Goal: Task Accomplishment & Management: Manage account settings

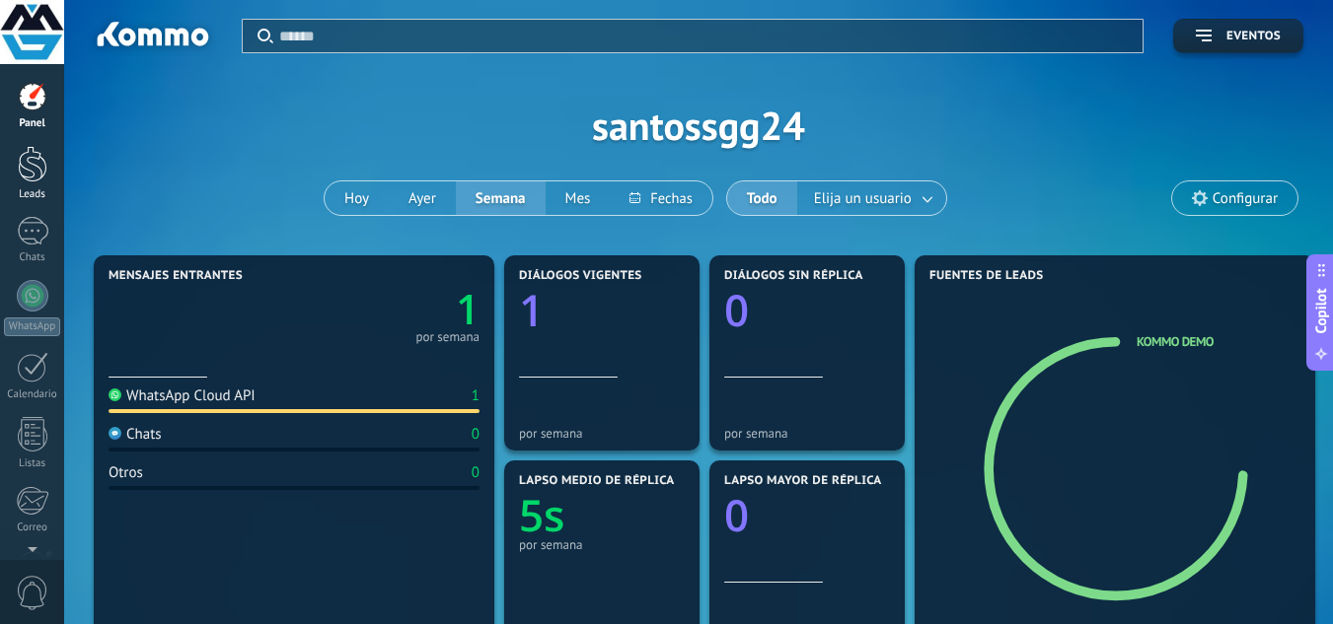
drag, startPoint x: 42, startPoint y: 167, endPoint x: 50, endPoint y: 174, distance: 10.5
click at [42, 167] on div at bounding box center [33, 164] width 30 height 36
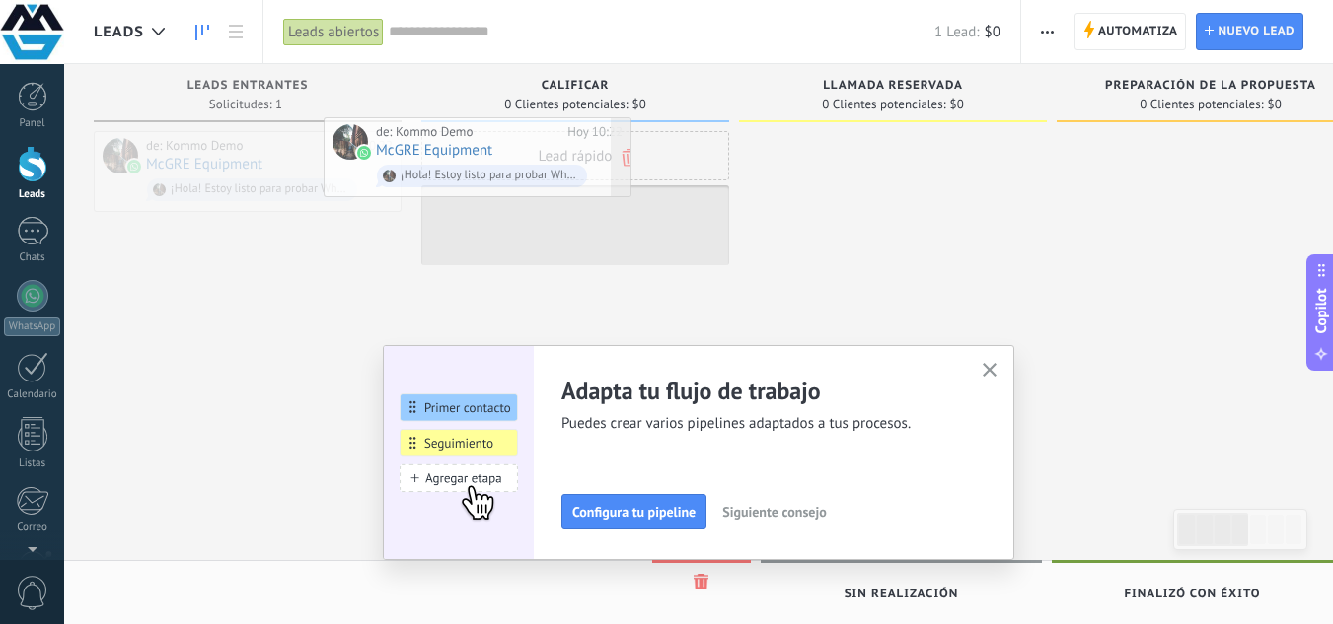
drag, startPoint x: 315, startPoint y: 149, endPoint x: 541, endPoint y: 131, distance: 226.6
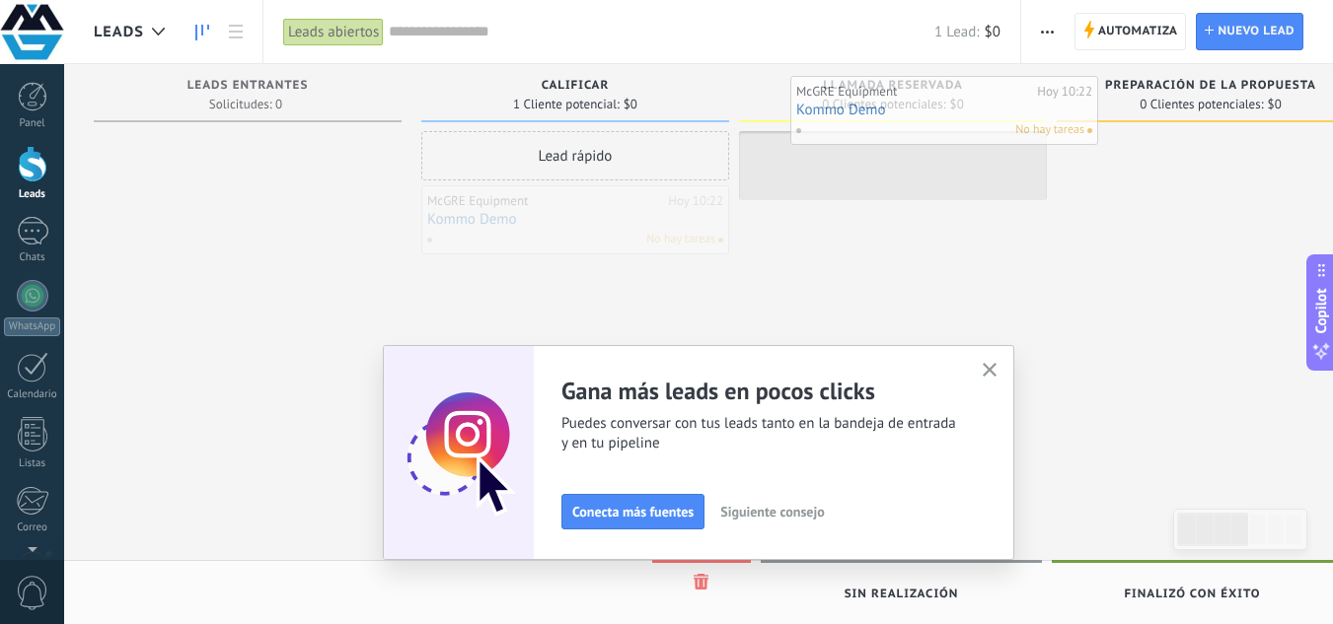
drag, startPoint x: 564, startPoint y: 215, endPoint x: 932, endPoint y: 105, distance: 384.2
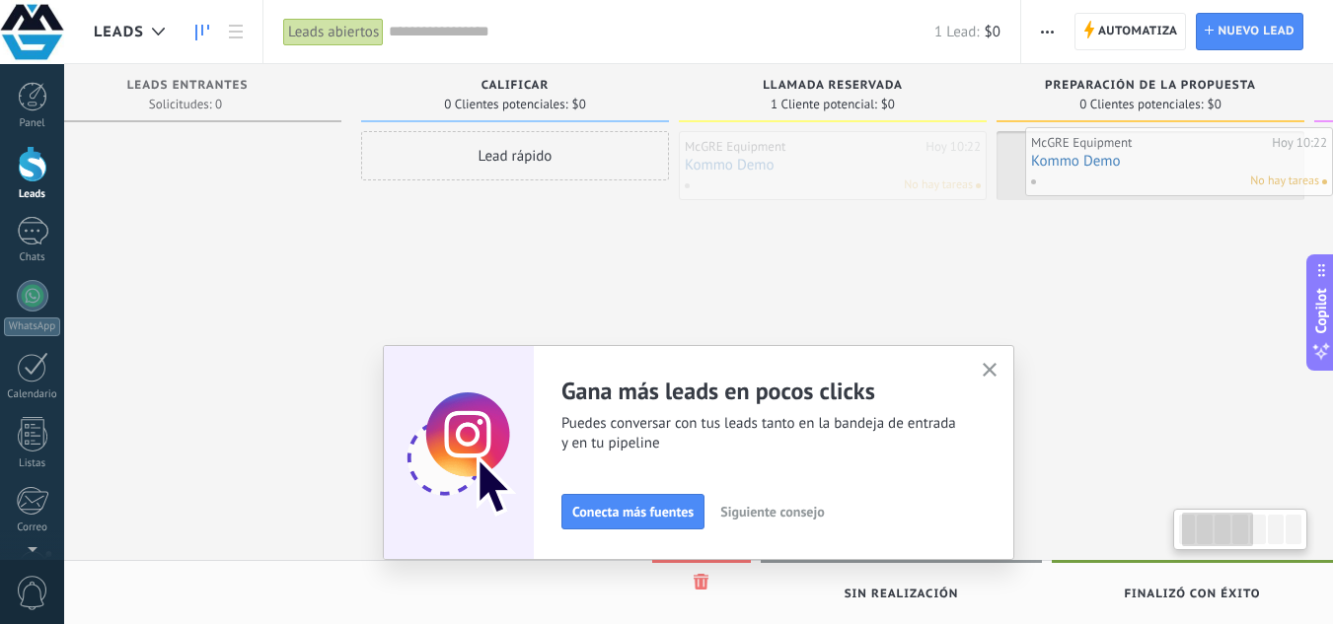
drag, startPoint x: 880, startPoint y: 171, endPoint x: 1212, endPoint y: 167, distance: 332.5
drag, startPoint x: 1114, startPoint y: 168, endPoint x: 211, endPoint y: 139, distance: 903.1
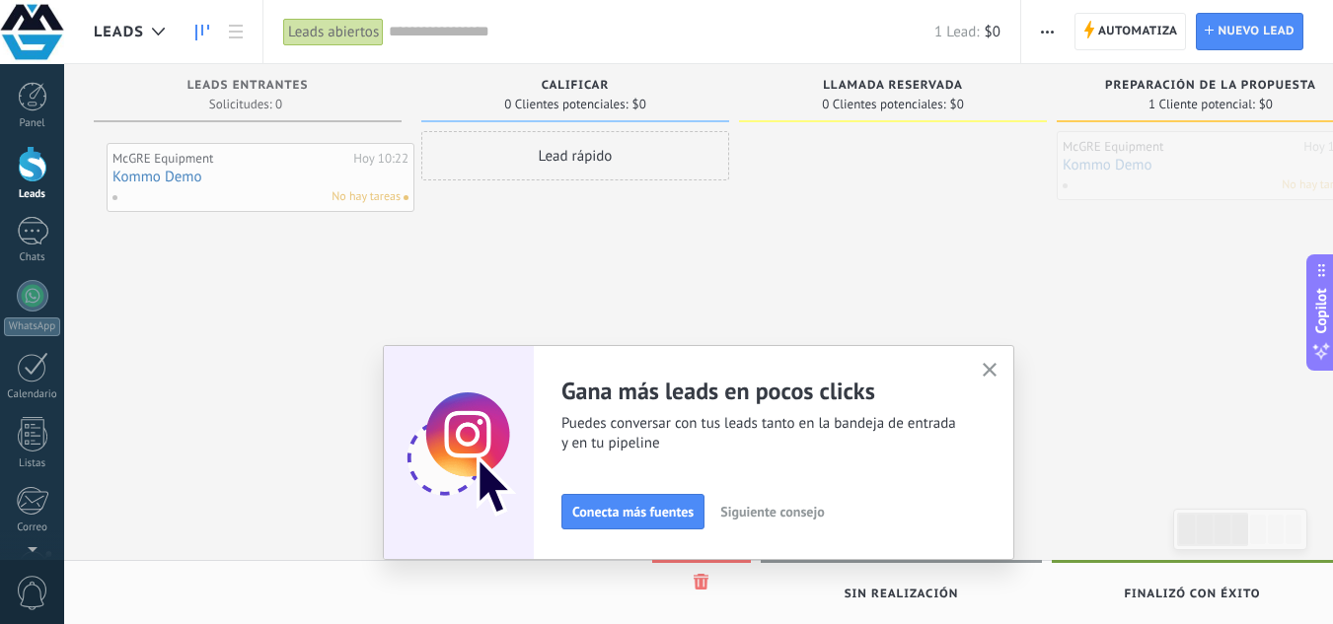
drag, startPoint x: 1112, startPoint y: 175, endPoint x: 211, endPoint y: 186, distance: 900.7
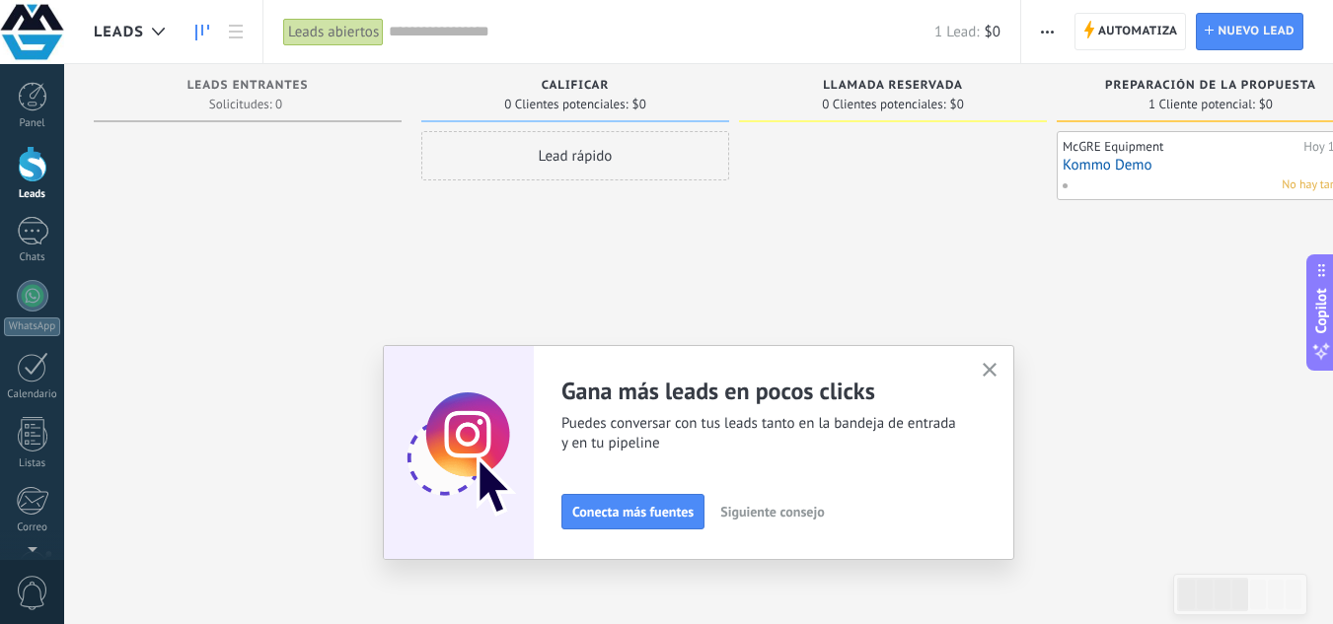
scroll to position [0, 21]
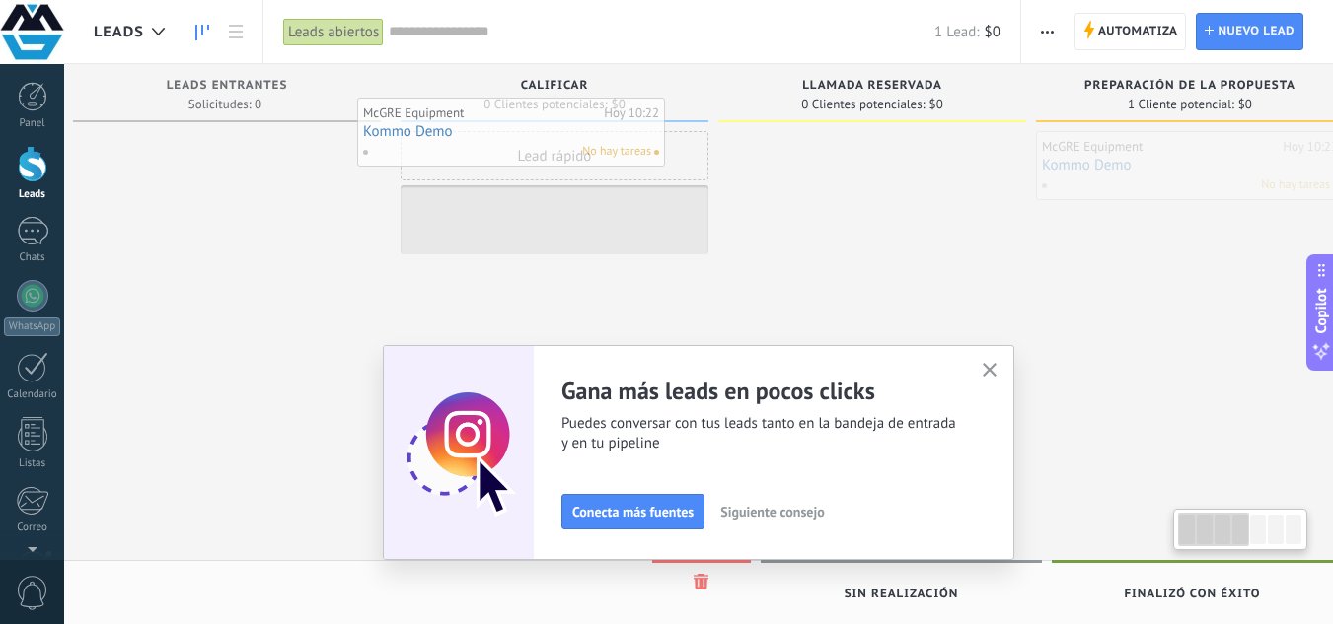
drag, startPoint x: 1129, startPoint y: 180, endPoint x: 421, endPoint y: 147, distance: 708.1
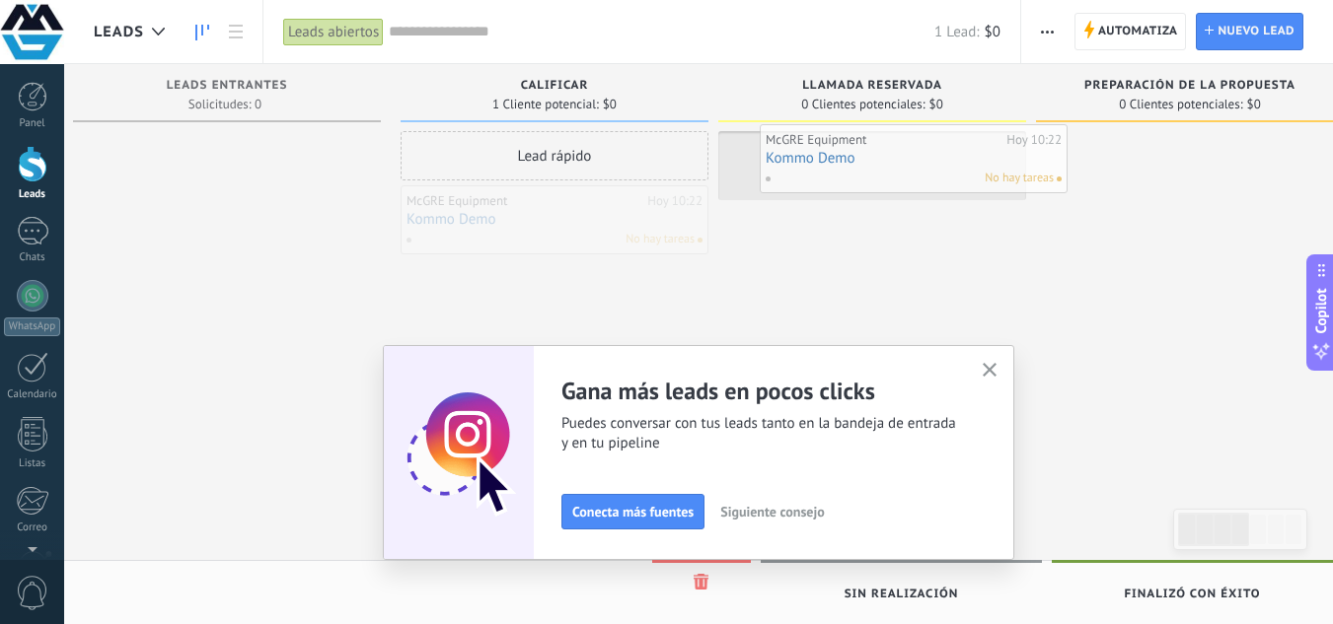
drag, startPoint x: 572, startPoint y: 208, endPoint x: 933, endPoint y: 147, distance: 366.2
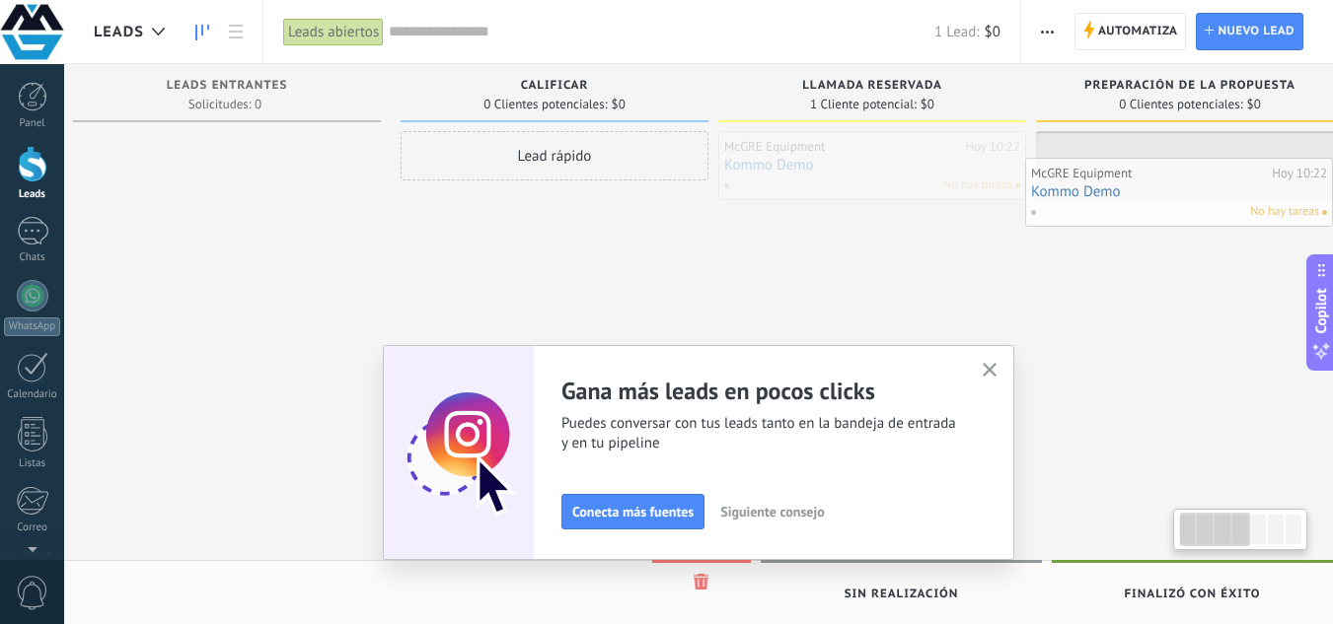
drag, startPoint x: 919, startPoint y: 163, endPoint x: 1301, endPoint y: 188, distance: 382.6
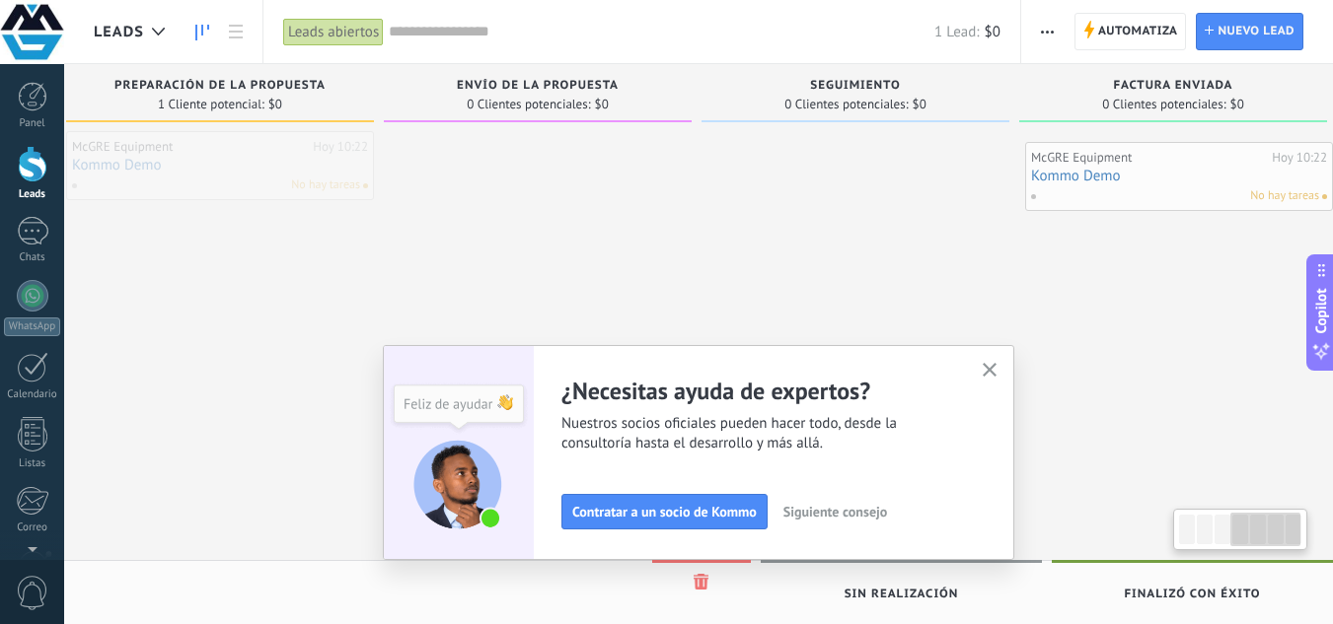
scroll to position [0, 1014]
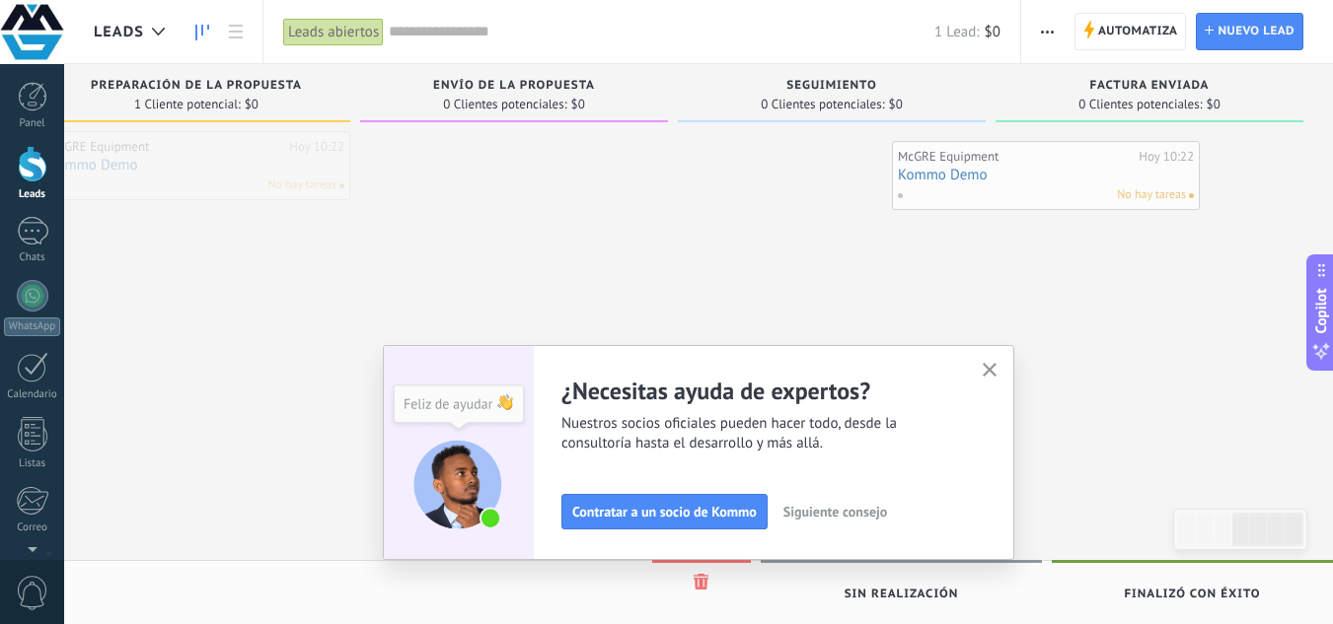
drag, startPoint x: 1219, startPoint y: 173, endPoint x: 1173, endPoint y: 182, distance: 47.4
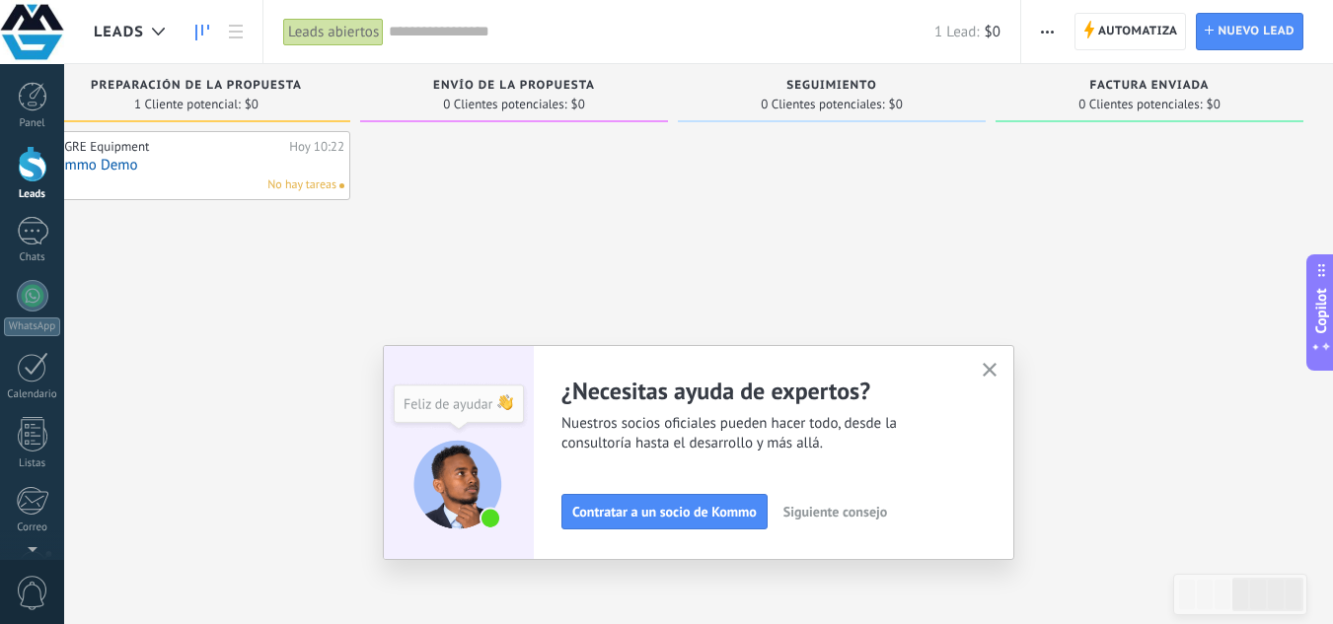
click at [241, 84] on span "Preparación de la propuesta" at bounding box center [196, 86] width 211 height 14
drag, startPoint x: 242, startPoint y: 84, endPoint x: 189, endPoint y: 79, distance: 52.5
click at [189, 79] on span "Preparación de la propuesta" at bounding box center [196, 86] width 211 height 14
click at [158, 89] on span "Preparación de la propuesta" at bounding box center [196, 86] width 211 height 14
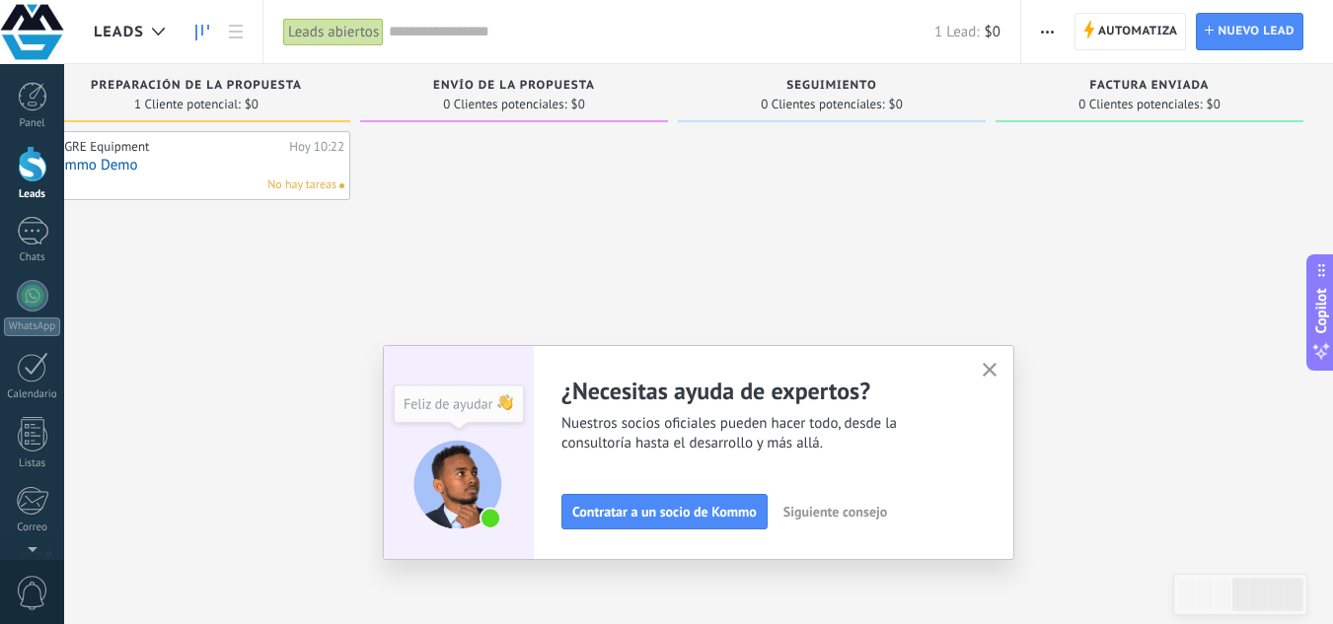
click at [543, 87] on span "Envío de la propuesta" at bounding box center [514, 86] width 162 height 14
click at [469, 84] on span "Envío de la propuesta" at bounding box center [514, 86] width 162 height 14
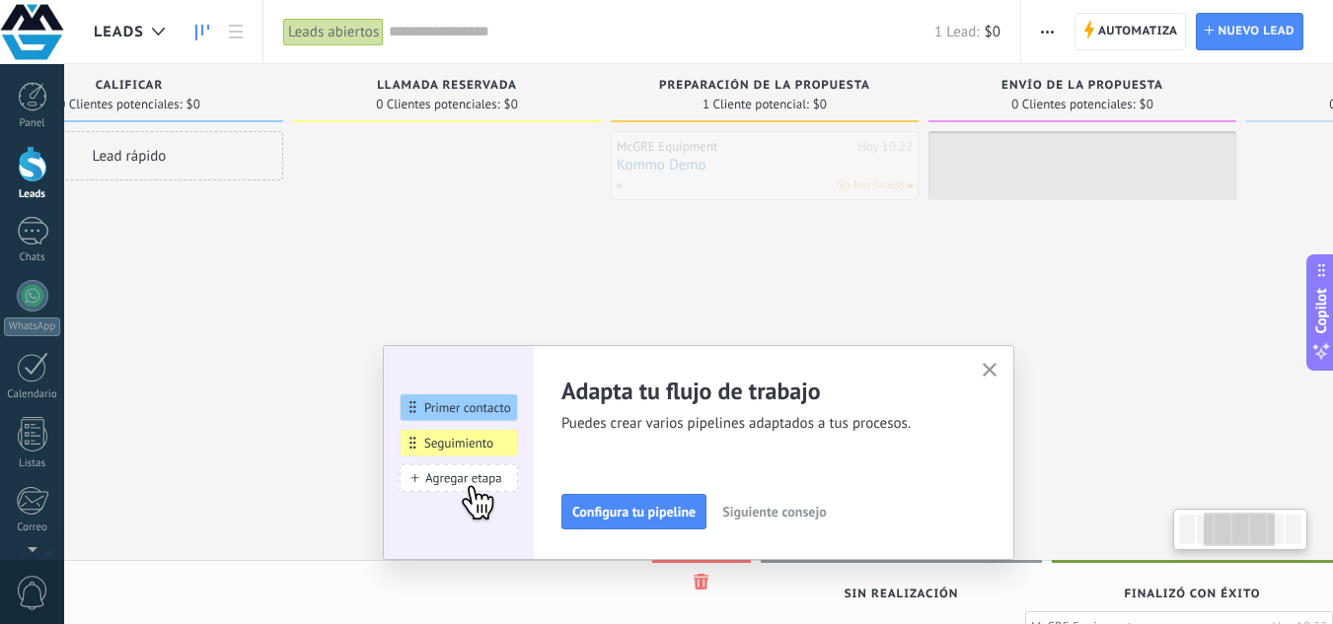
scroll to position [0, 514]
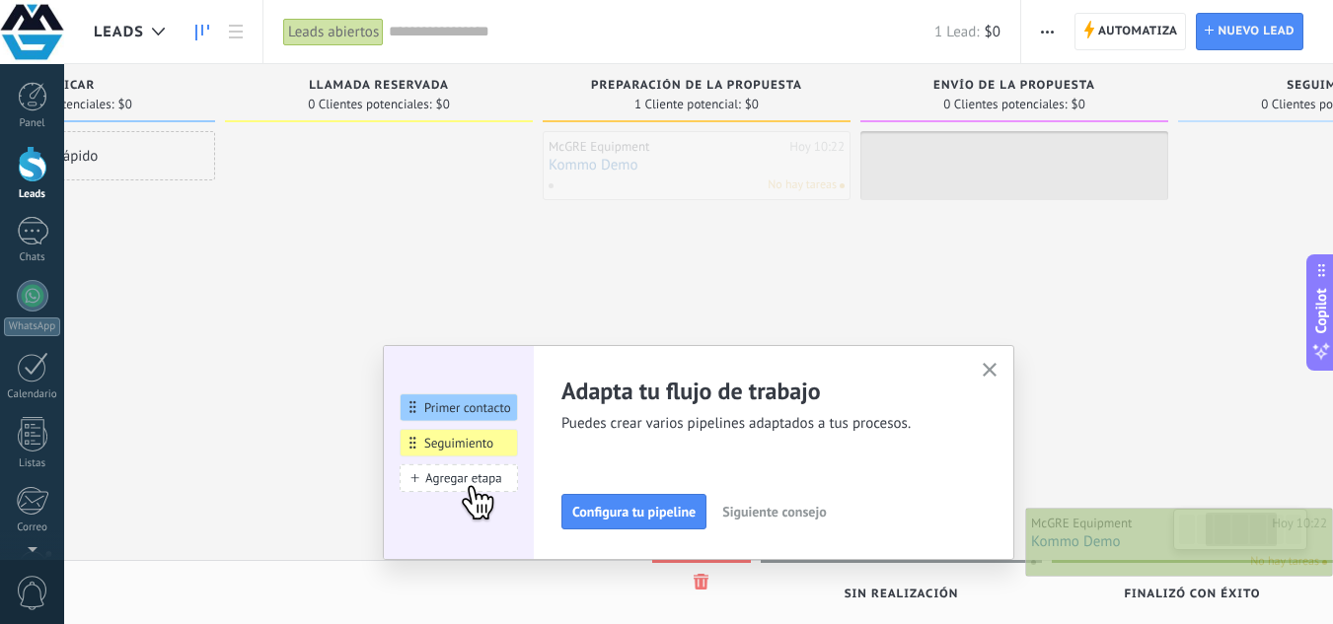
drag, startPoint x: 235, startPoint y: 178, endPoint x: 1276, endPoint y: 555, distance: 1107.2
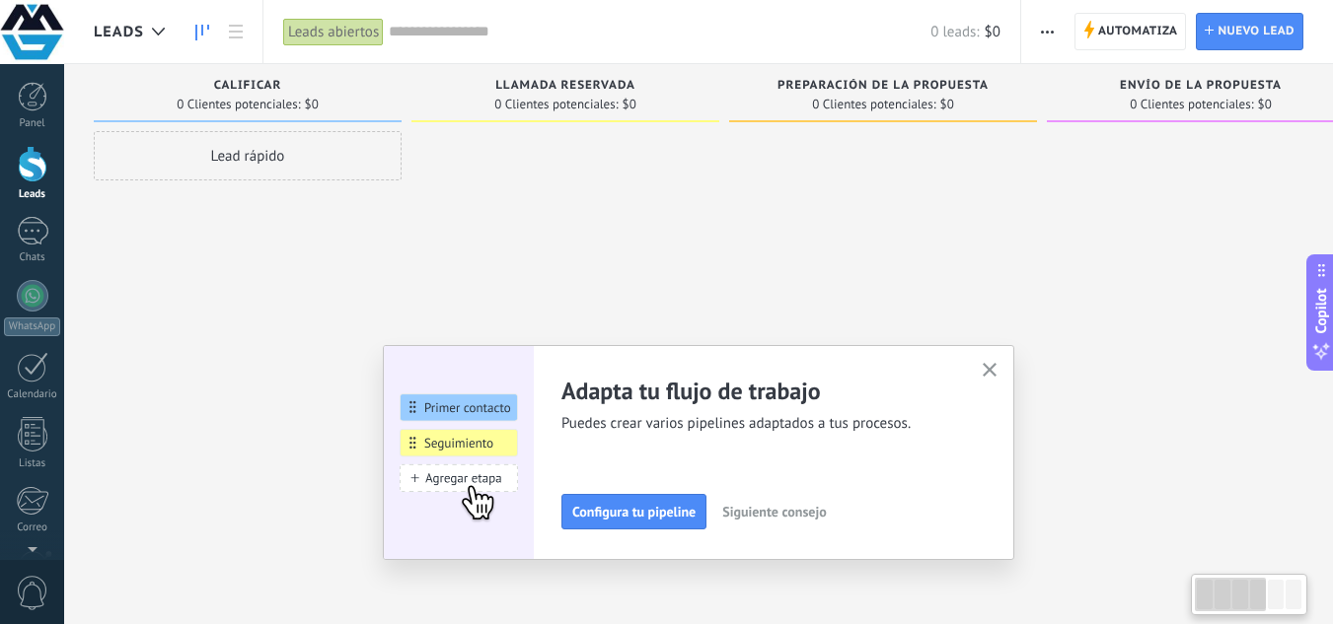
click at [1247, 598] on div at bounding box center [1230, 595] width 71 height 34
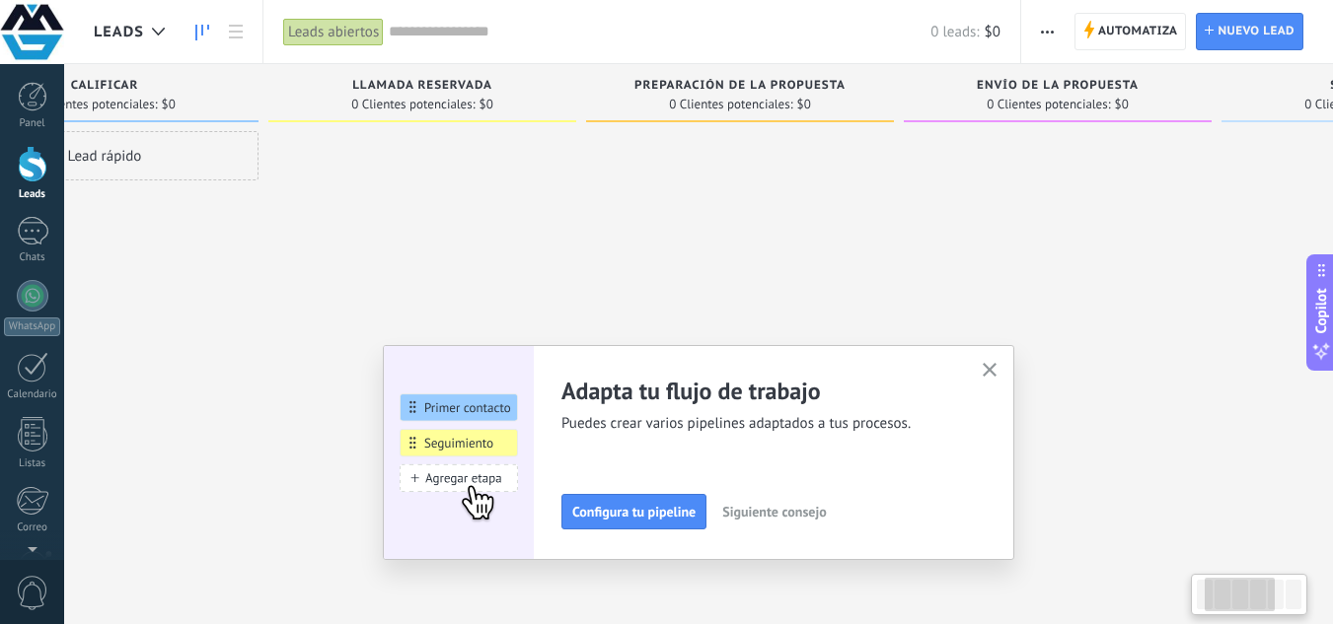
scroll to position [0, 220]
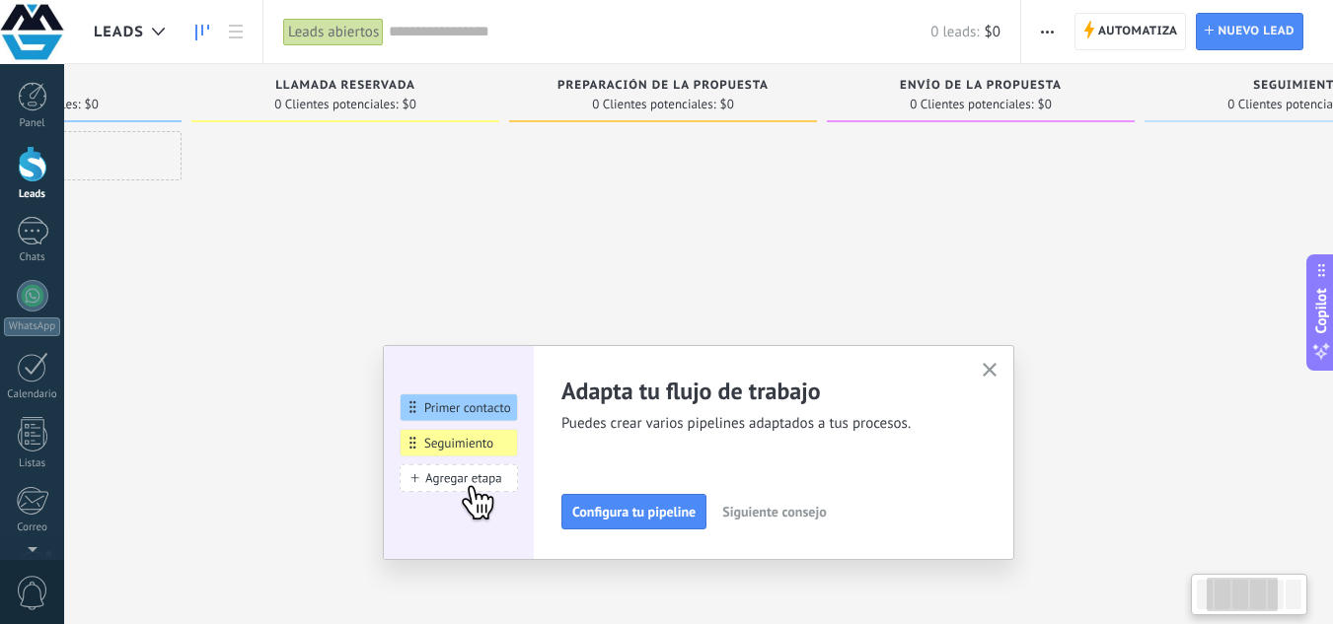
drag, startPoint x: 1204, startPoint y: 565, endPoint x: 426, endPoint y: 531, distance: 779.1
click at [426, 531] on div "Leads Leads abiertos Aplicar 0 leads: $0 Leads abiertos Mis leads Leads ganados…" at bounding box center [698, 329] width 1269 height 658
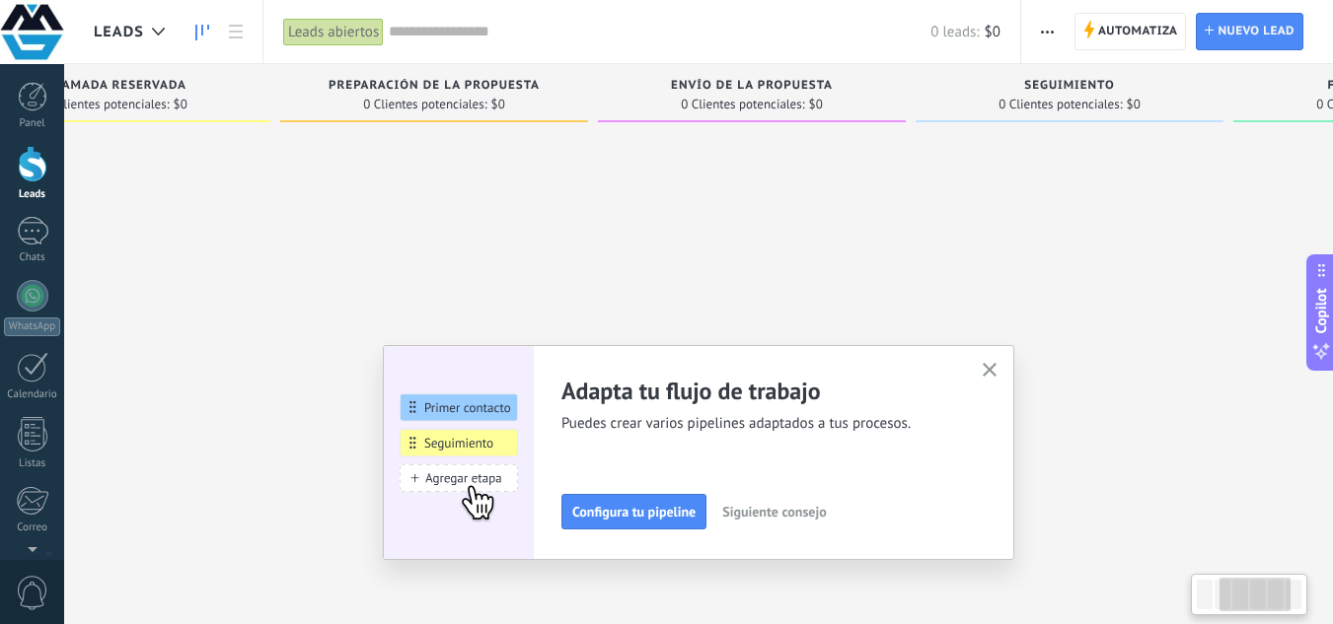
drag, startPoint x: 1262, startPoint y: 476, endPoint x: 475, endPoint y: 465, distance: 786.3
click at [459, 476] on div "Leads Leads abiertos Aplicar 0 leads: $0 Leads abiertos Mis leads Leads ganados…" at bounding box center [698, 329] width 1269 height 658
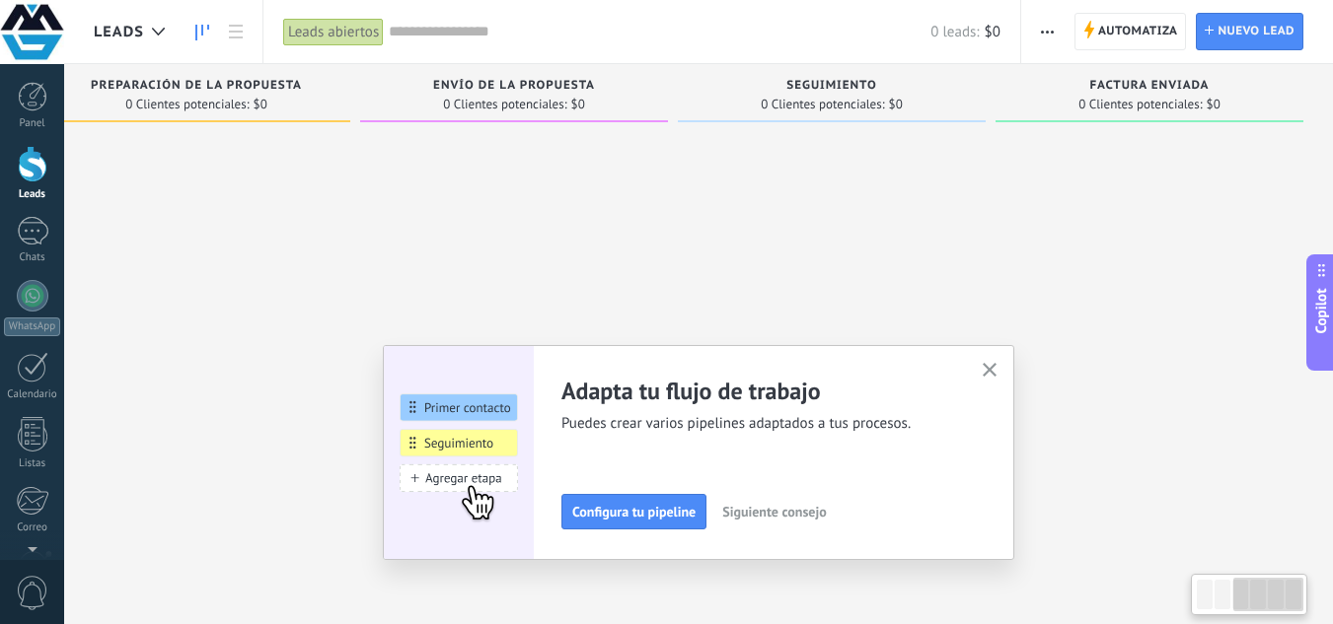
drag, startPoint x: 1190, startPoint y: 272, endPoint x: 515, endPoint y: 265, distance: 674.8
click at [515, 265] on div "Leads Entrantes Solicitudes: 0 0 0 0 0 0 0 0 0 Calificar 0 Clientes potenciales…" at bounding box center [370, 281] width 1926 height 434
drag, startPoint x: 1170, startPoint y: 232, endPoint x: 1074, endPoint y: 386, distance: 181.2
click at [966, 232] on div "Leads Entrantes Solicitudes: 0 0 0 0 0 0 0 0 0 Calificar 0 Clientes potenciales…" at bounding box center [370, 281] width 1926 height 434
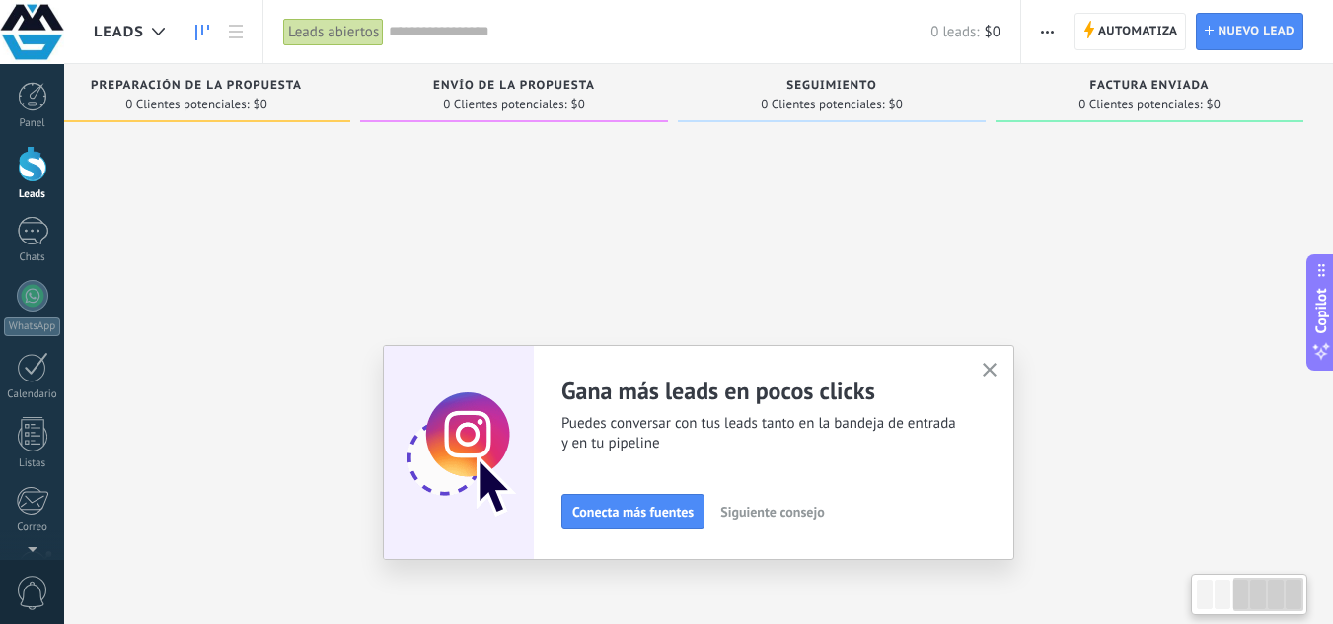
click at [1237, 598] on div at bounding box center [1268, 595] width 71 height 34
drag, startPoint x: 1186, startPoint y: 584, endPoint x: 1075, endPoint y: 583, distance: 110.5
click at [1178, 584] on div "Leads Entrantes Solicitudes: 0 0 0 0 0 0 0 0 0 Calificar 0 Clientes potenciales…" at bounding box center [370, 337] width 1926 height 546
click at [1074, 583] on div "Leads Entrantes Solicitudes: 0 0 0 0 0 0 0 0 0 Calificar 0 Clientes potenciales…" at bounding box center [370, 337] width 1926 height 546
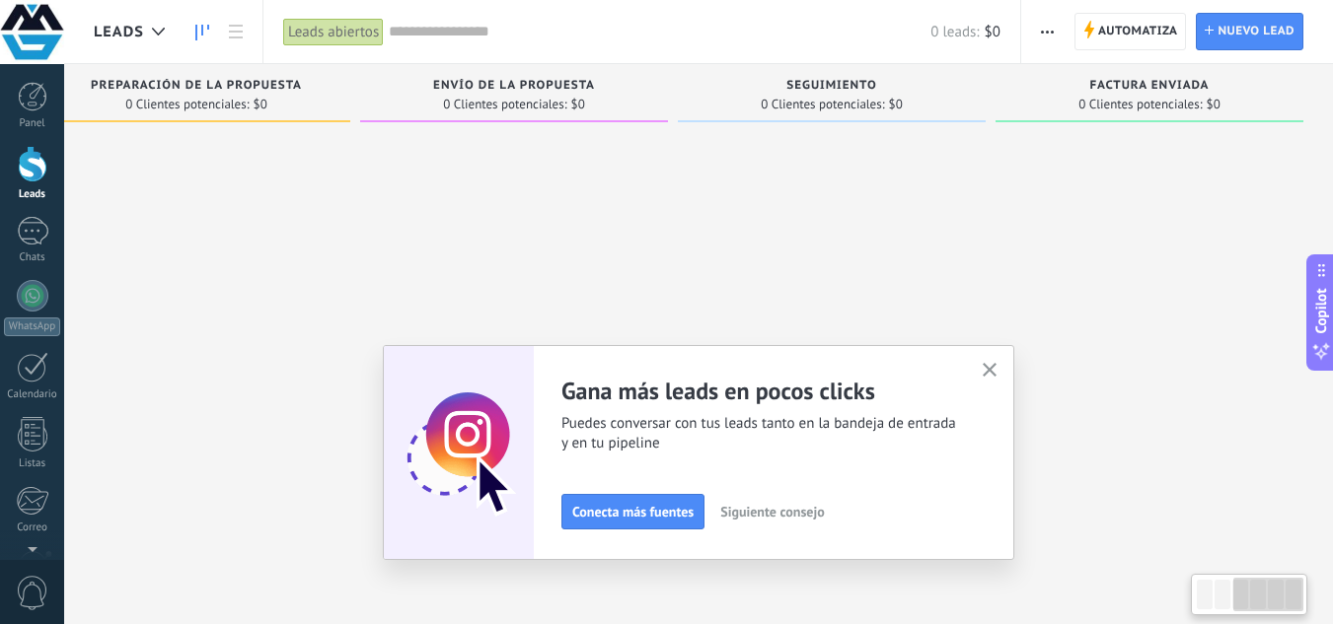
click at [1073, 583] on div "Leads Entrantes Solicitudes: 0 0 0 0 0 0 0 0 0 Calificar 0 Clientes potenciales…" at bounding box center [370, 337] width 1926 height 546
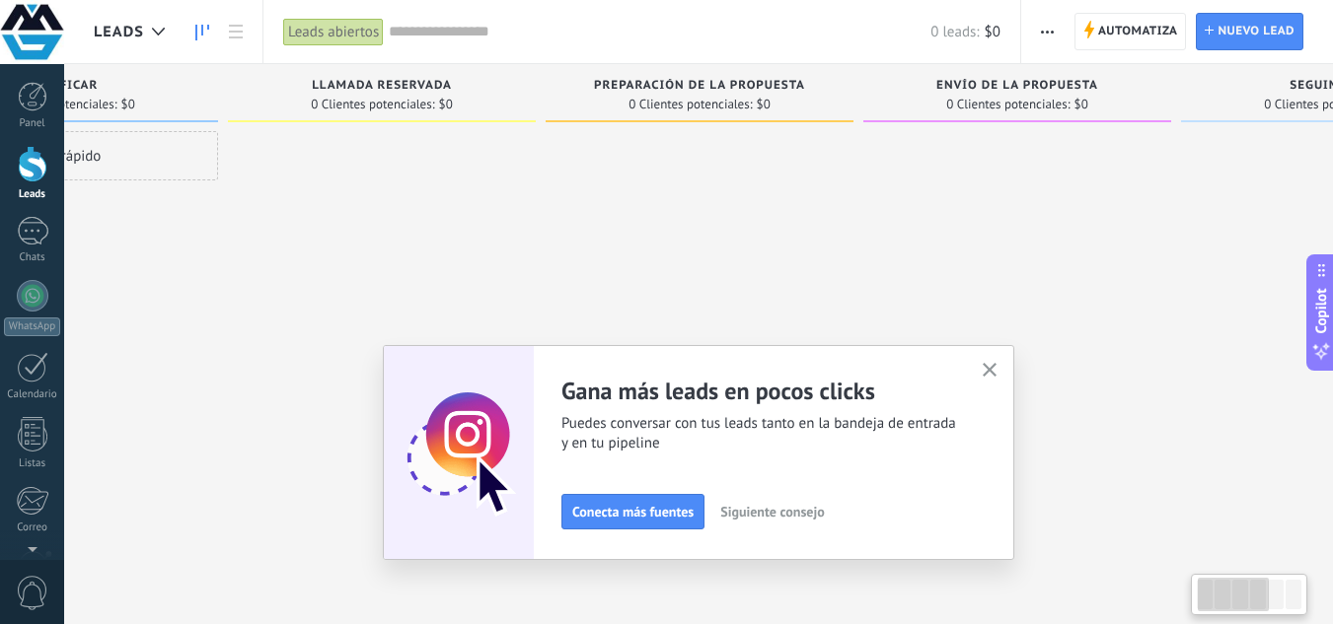
scroll to position [0, 60]
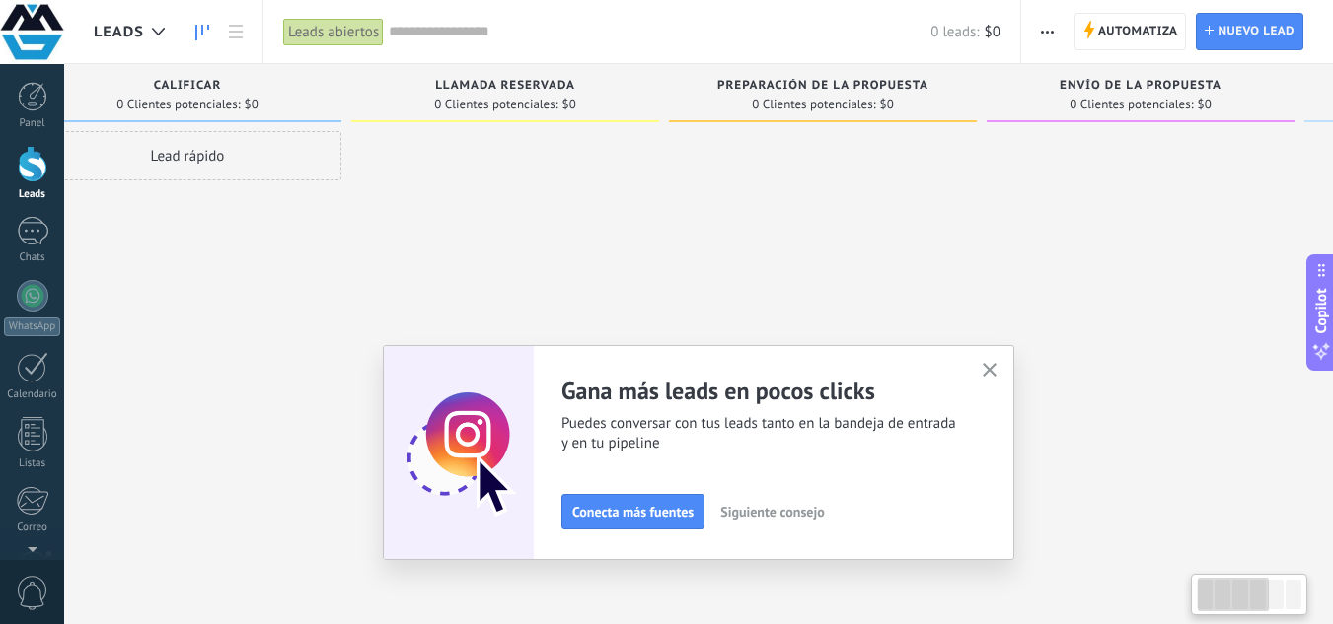
drag, startPoint x: 614, startPoint y: 215, endPoint x: 1347, endPoint y: 262, distance: 734.5
click at [1332, 262] on html ".abccls-1,.abccls-2{fill-rule:evenodd}.abccls-2{fill:#fff} .abfcls-1{fill:none}…" at bounding box center [666, 312] width 1333 height 624
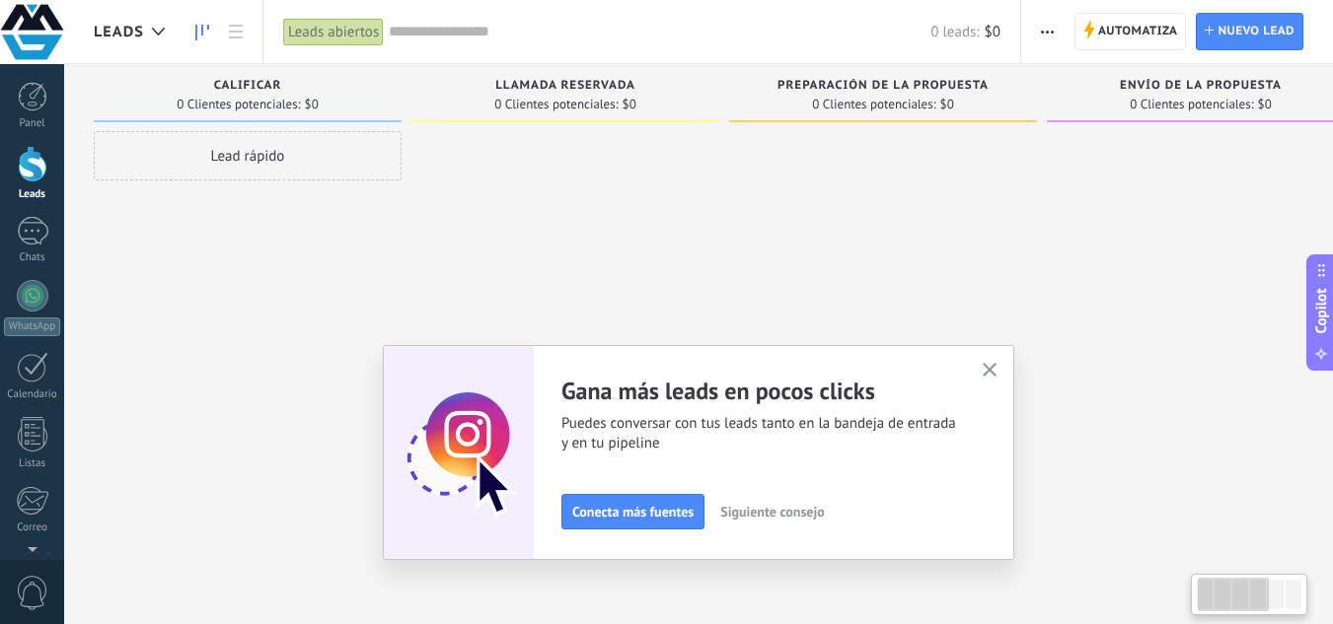
drag, startPoint x: 472, startPoint y: 213, endPoint x: 610, endPoint y: 222, distance: 138.4
click at [613, 222] on div at bounding box center [565, 314] width 308 height 367
click at [295, 165] on div "Lead rápido" at bounding box center [248, 155] width 308 height 49
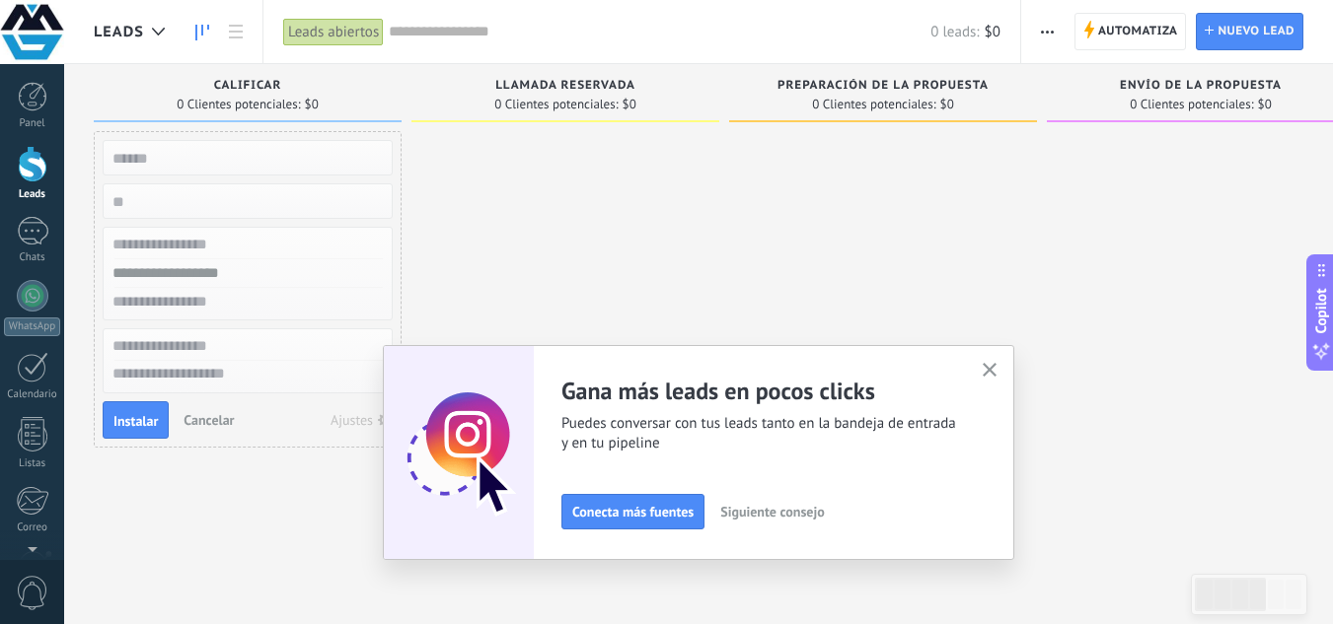
scroll to position [342, 0]
click at [506, 119] on div "Llamada reservada 0 Clientes potenciales: $0" at bounding box center [565, 93] width 308 height 58
click at [496, 137] on div at bounding box center [565, 449] width 308 height 637
click at [572, 146] on div at bounding box center [565, 449] width 308 height 637
click at [1300, 303] on div at bounding box center [1201, 449] width 308 height 637
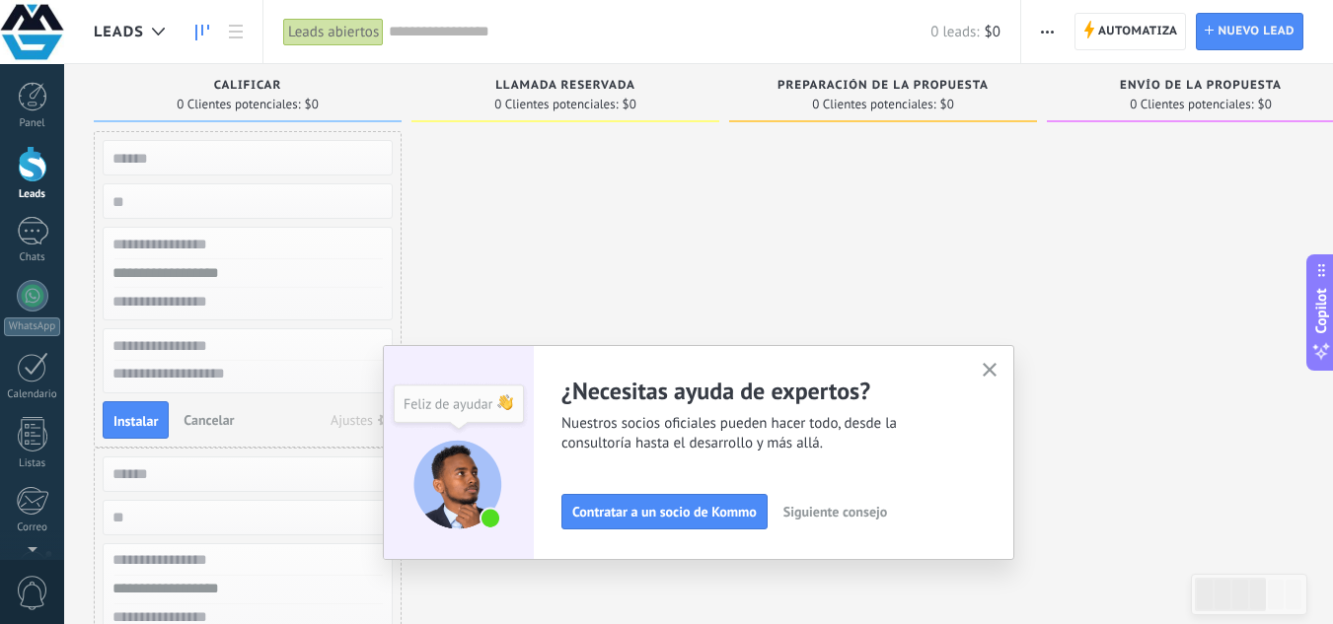
click at [1321, 275] on icon at bounding box center [1321, 270] width 16 height 16
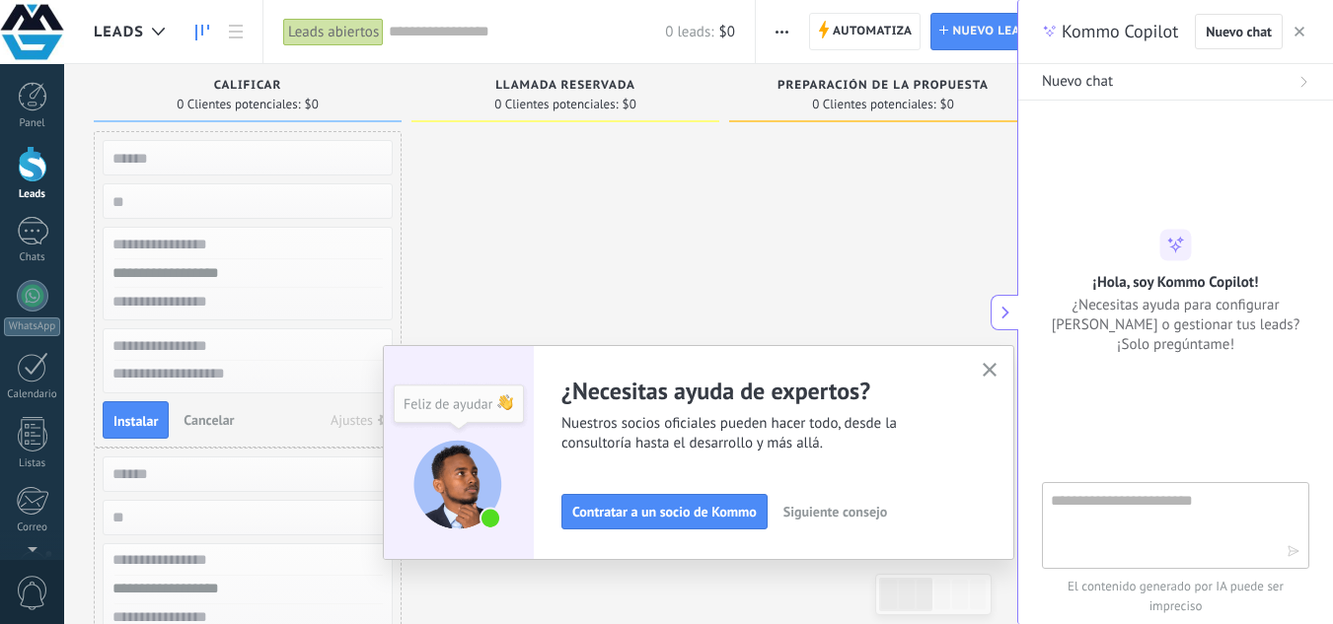
click at [1286, 87] on div "Nuevo chat" at bounding box center [1175, 82] width 267 height 20
click at [1291, 34] on button "button" at bounding box center [1299, 32] width 20 height 24
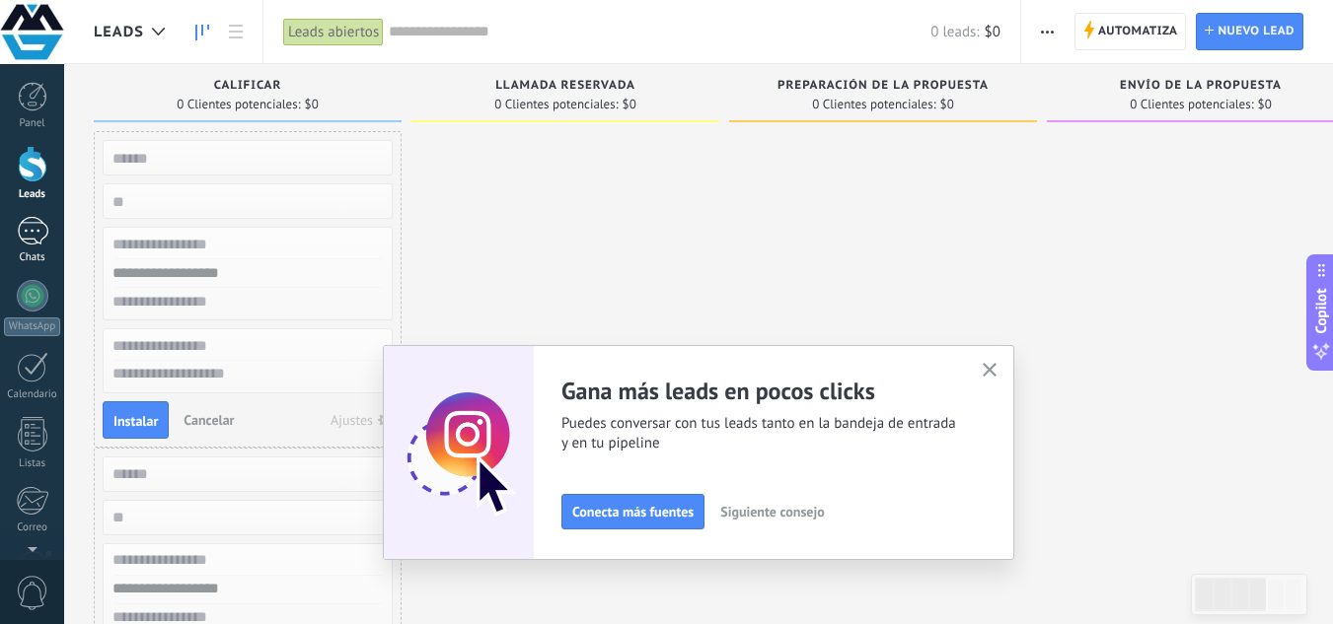
scroll to position [12, 0]
click at [20, 92] on div at bounding box center [32, 79] width 64 height 30
click at [32, 169] on div at bounding box center [33, 164] width 30 height 36
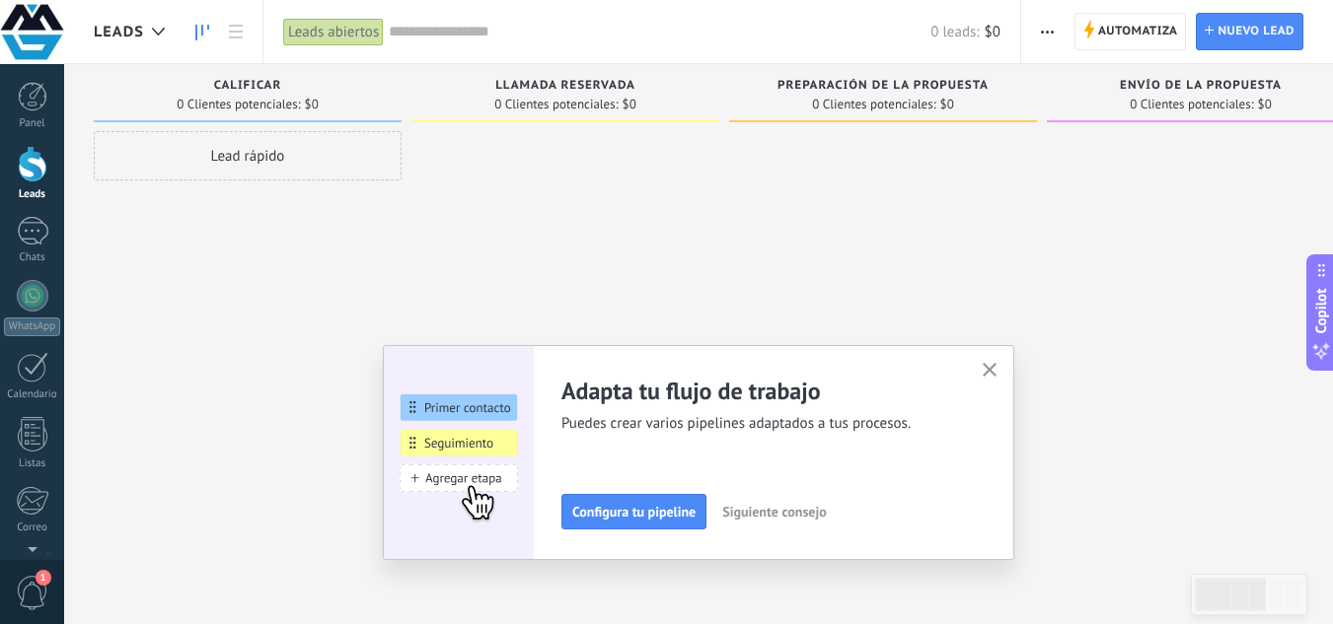
click at [317, 303] on div "Lead rápido" at bounding box center [248, 314] width 308 height 367
click at [317, 302] on div "Lead rápido" at bounding box center [248, 314] width 308 height 367
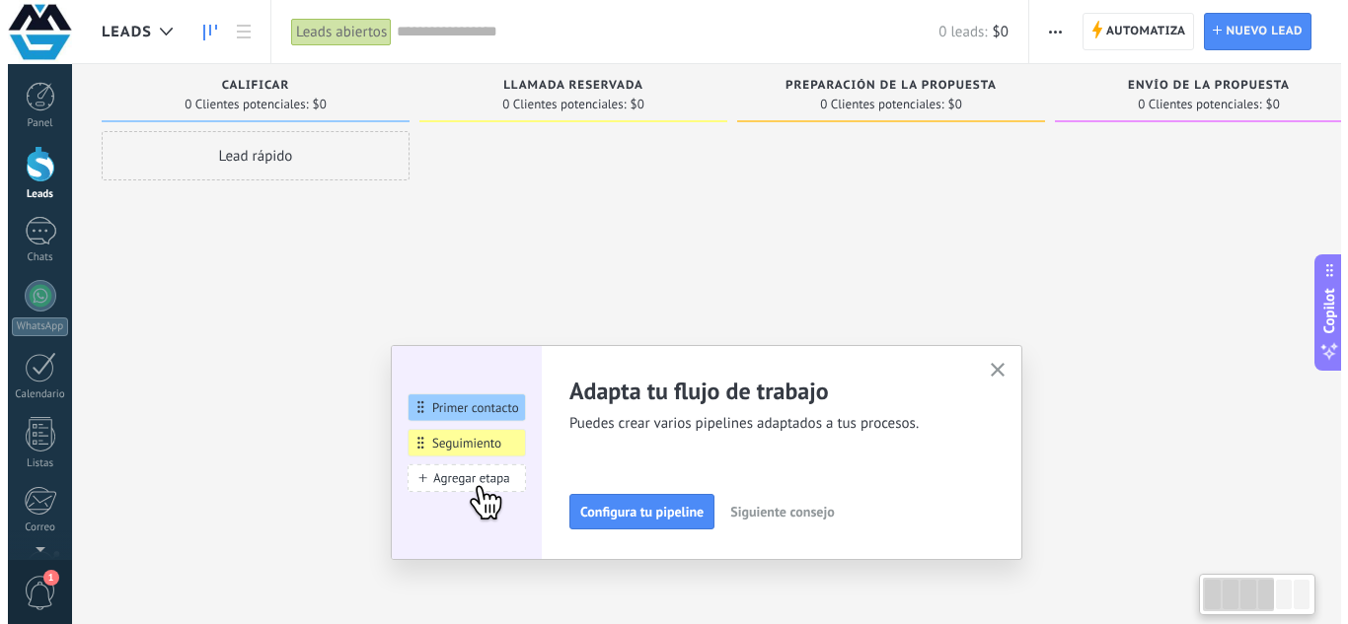
scroll to position [0, 1]
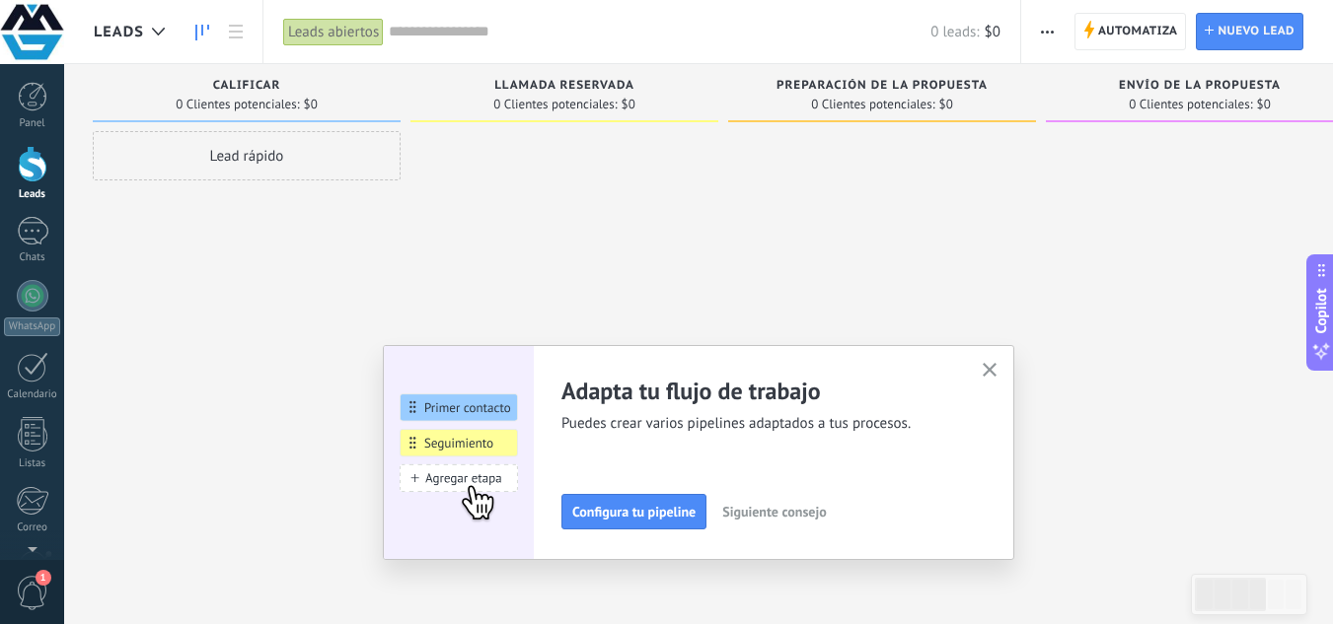
drag, startPoint x: 255, startPoint y: 151, endPoint x: 1262, endPoint y: 503, distance: 1067.0
click at [1259, 514] on div "Leads Entrantes Solicitudes: 0 0 0 0 0 0 0 0 0 Calificar 0 Clientes potenciales…" at bounding box center [1056, 337] width 1926 height 546
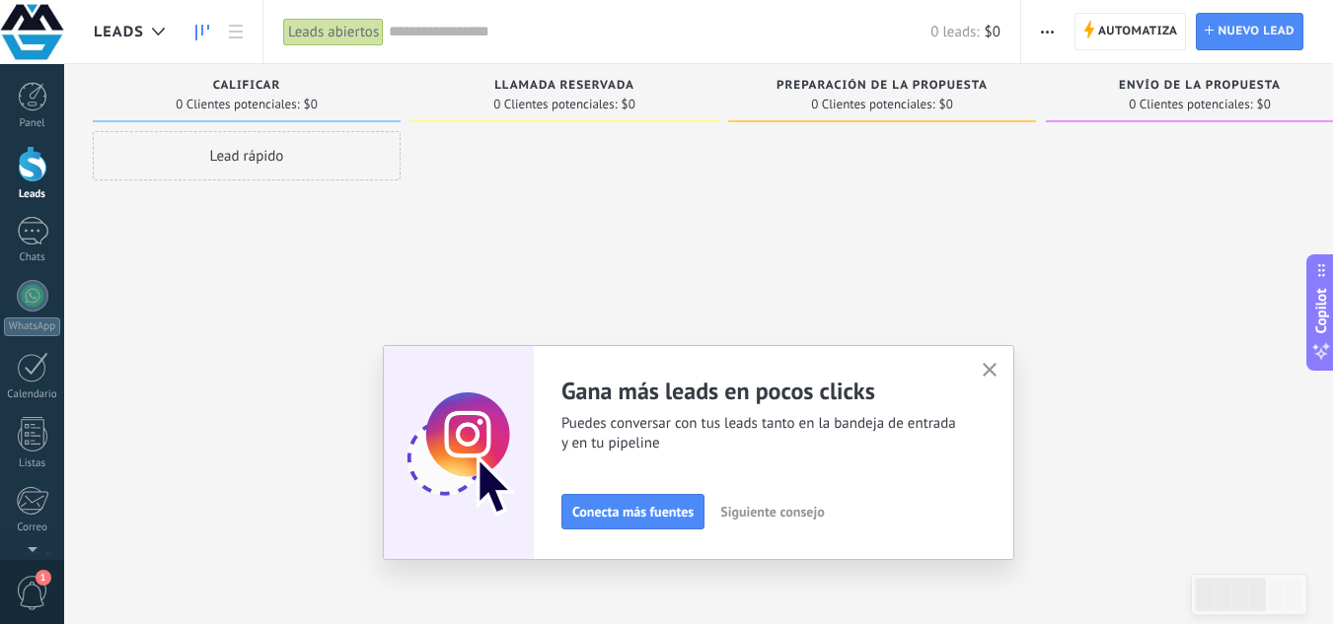
drag, startPoint x: 682, startPoint y: 517, endPoint x: 767, endPoint y: 529, distance: 86.6
click at [681, 517] on span "Conecta más fuentes" at bounding box center [632, 512] width 121 height 14
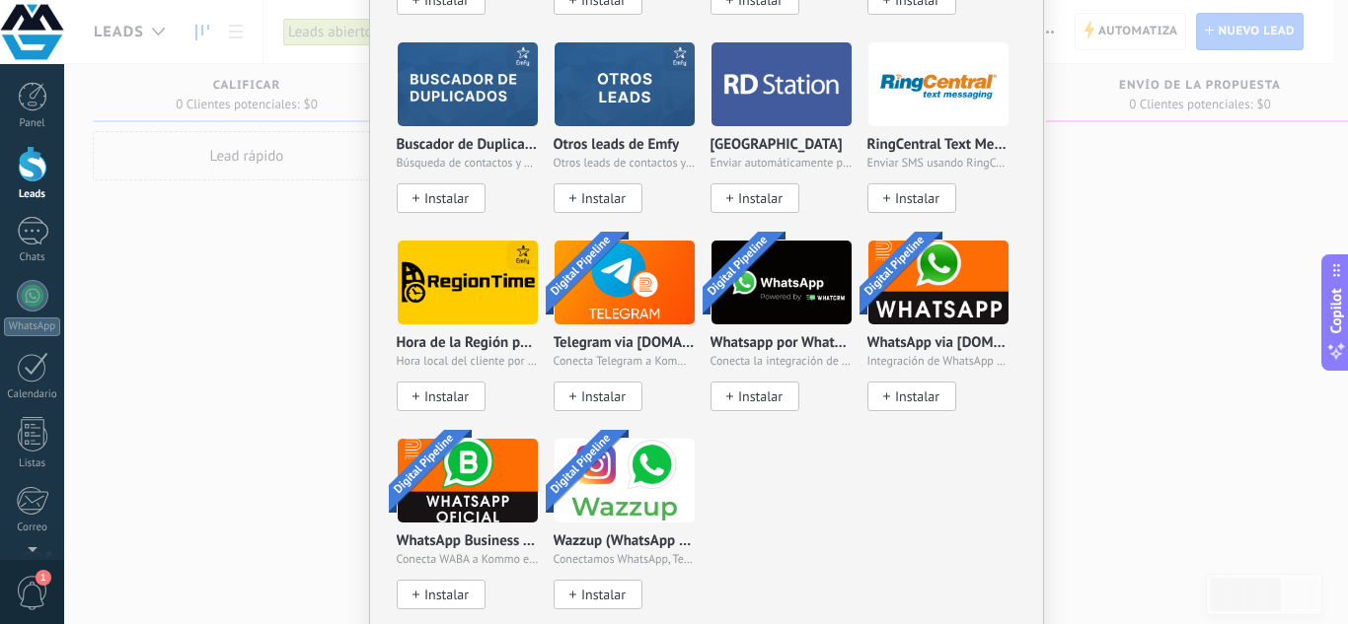
scroll to position [1466, 0]
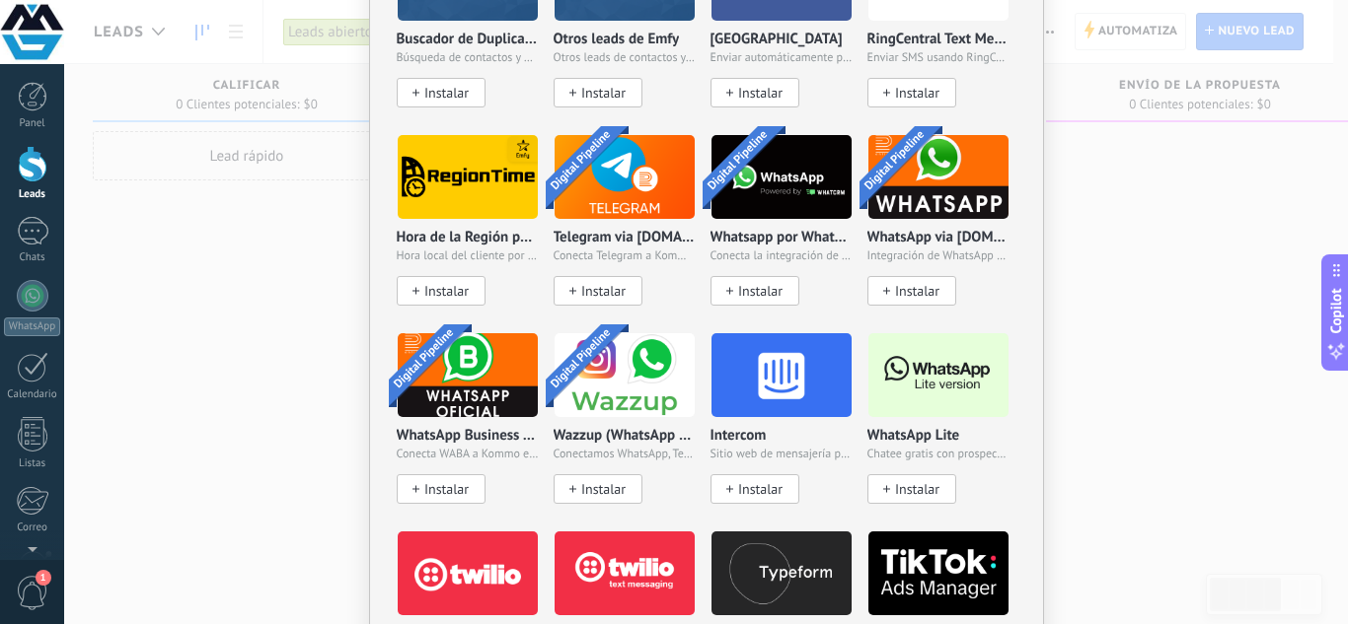
click at [442, 483] on span "Instalar" at bounding box center [446, 489] width 44 height 17
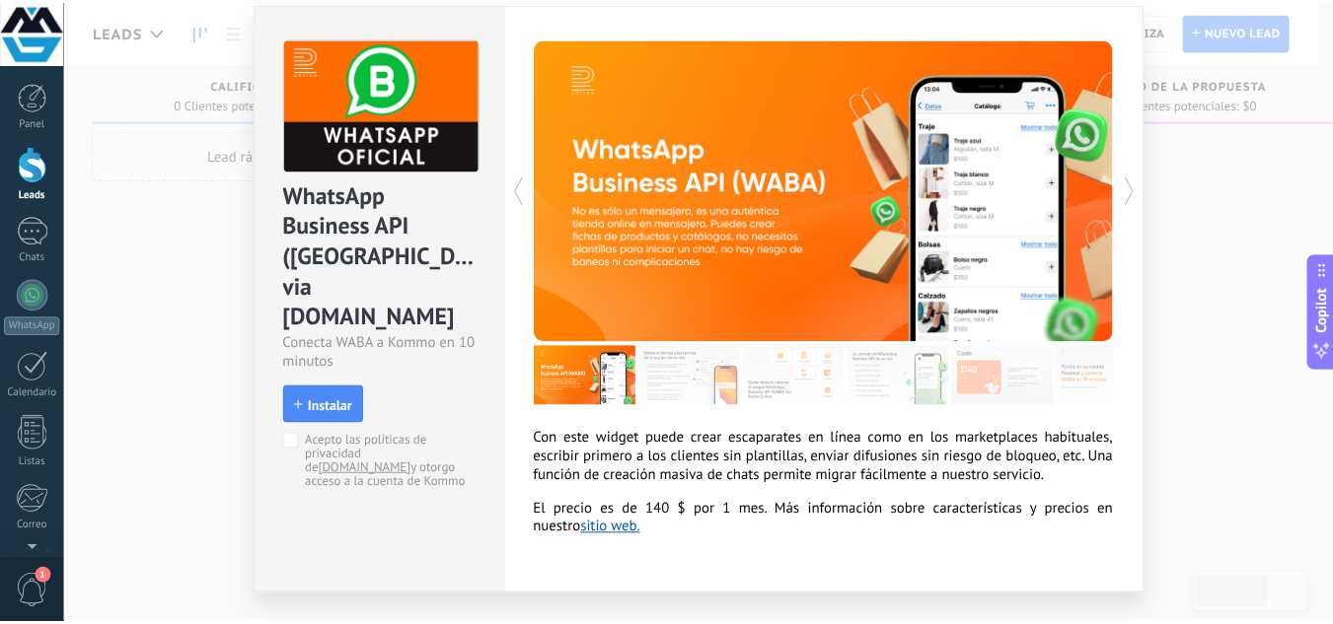
scroll to position [0, 0]
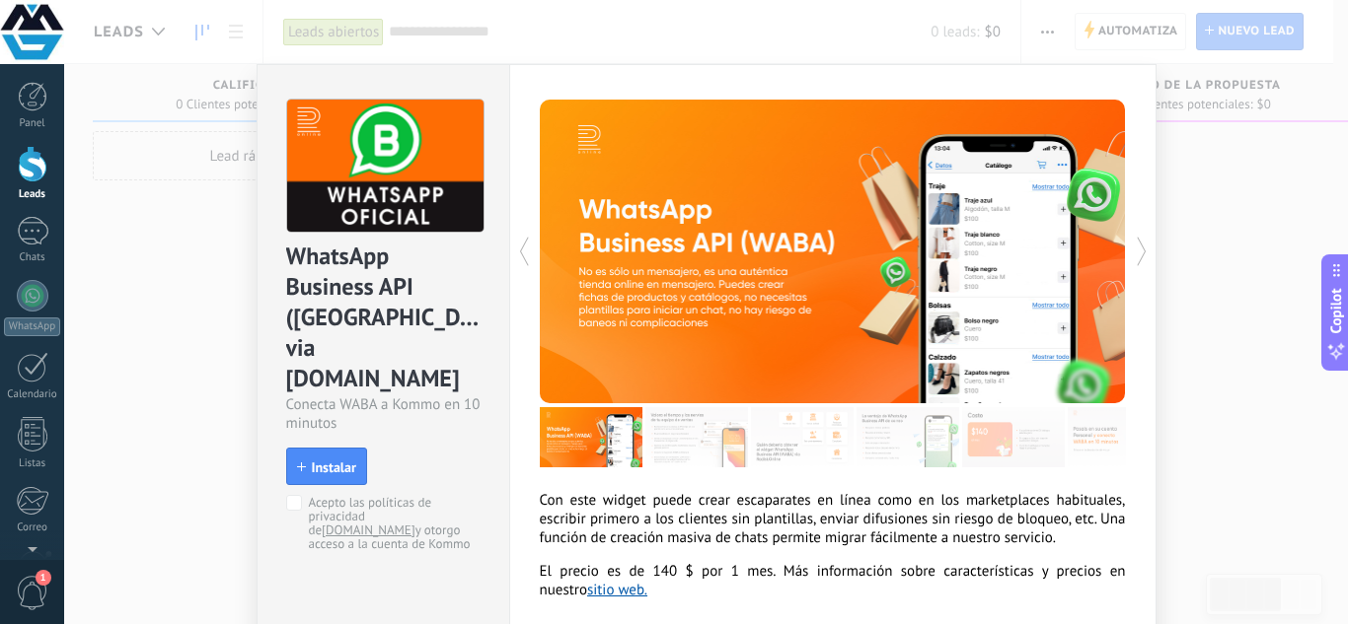
click at [111, 182] on div "WhatsApp Business API ([GEOGRAPHIC_DATA]) via [DOMAIN_NAME] Conecta WABA a Komm…" at bounding box center [705, 312] width 1283 height 624
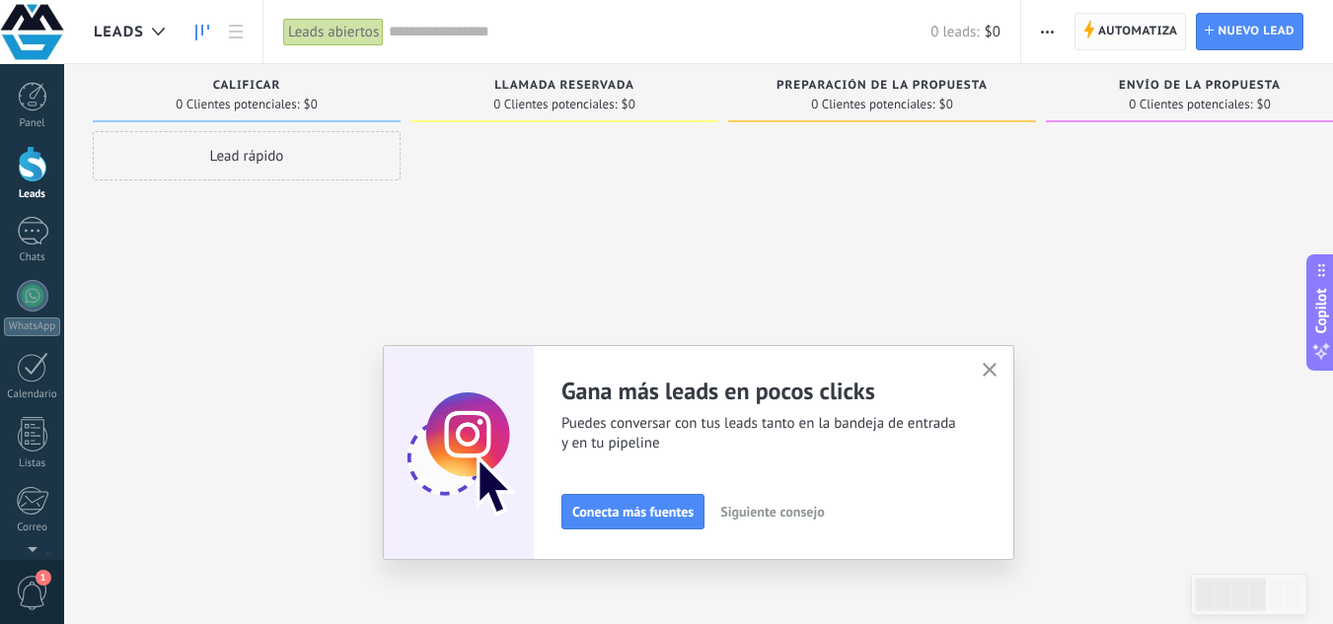
click at [1119, 31] on span "Automatiza" at bounding box center [1138, 32] width 80 height 36
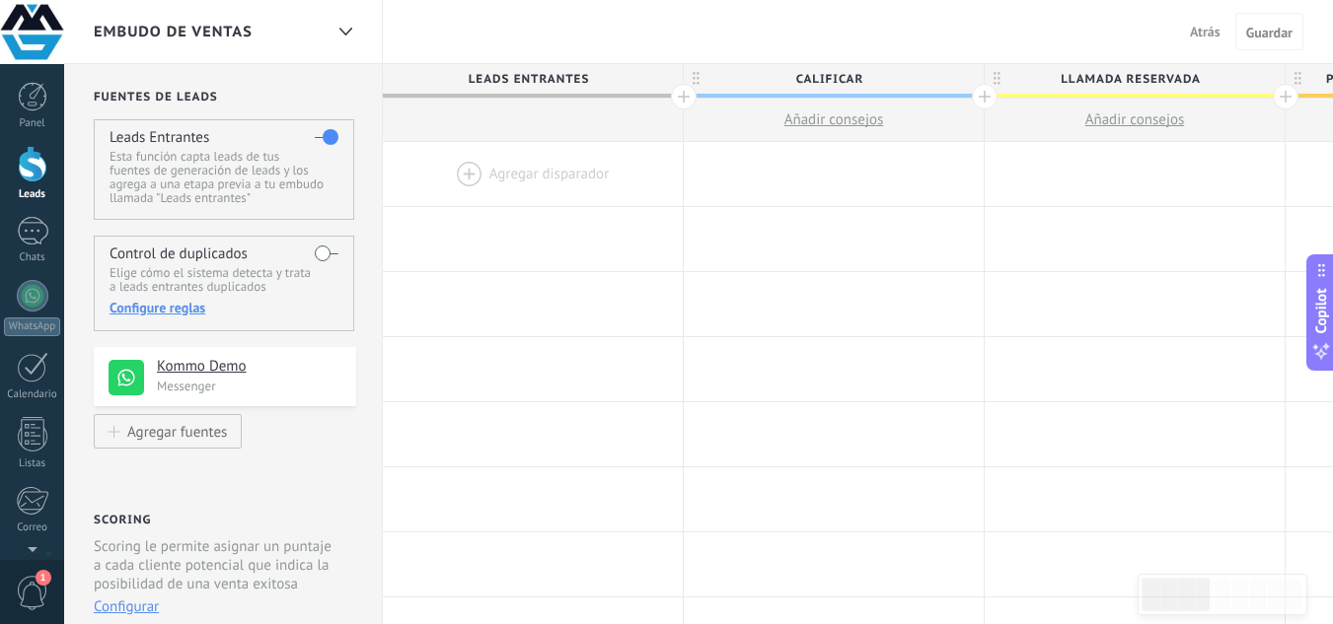
click at [1186, 48] on div "Atrás Cancelar Guardar" at bounding box center [1242, 31] width 121 height 37
click at [1206, 36] on span "Atrás" at bounding box center [1205, 32] width 31 height 18
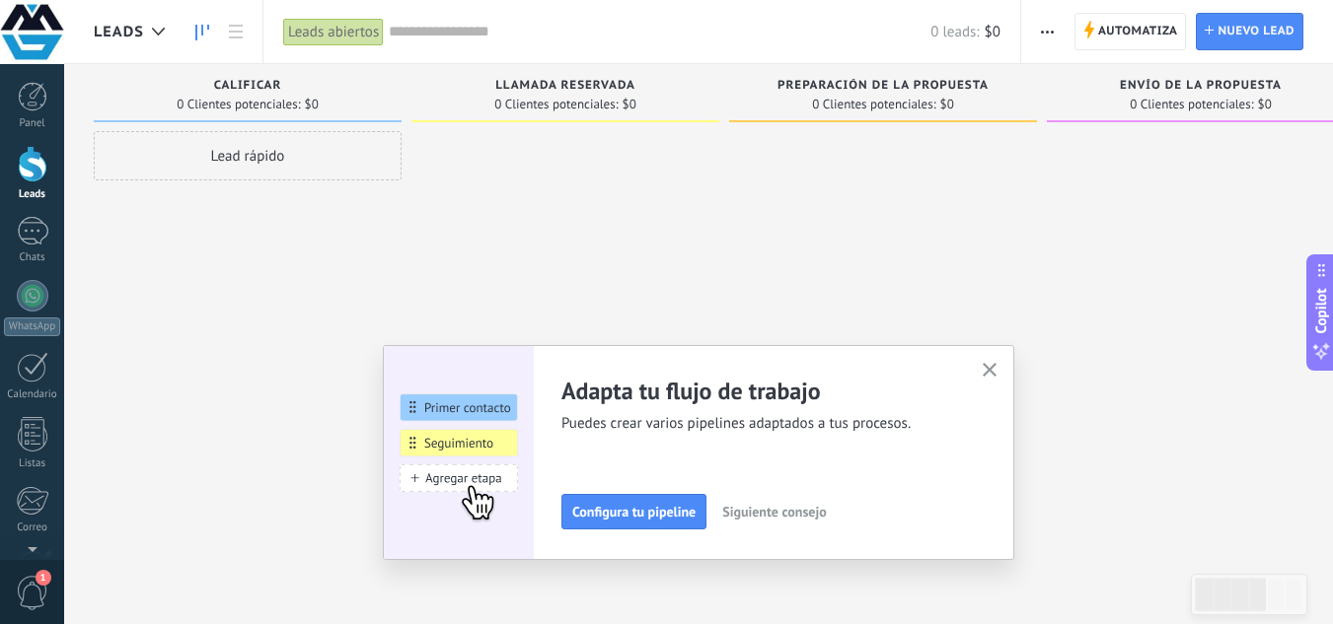
click at [988, 372] on button "button" at bounding box center [990, 371] width 25 height 27
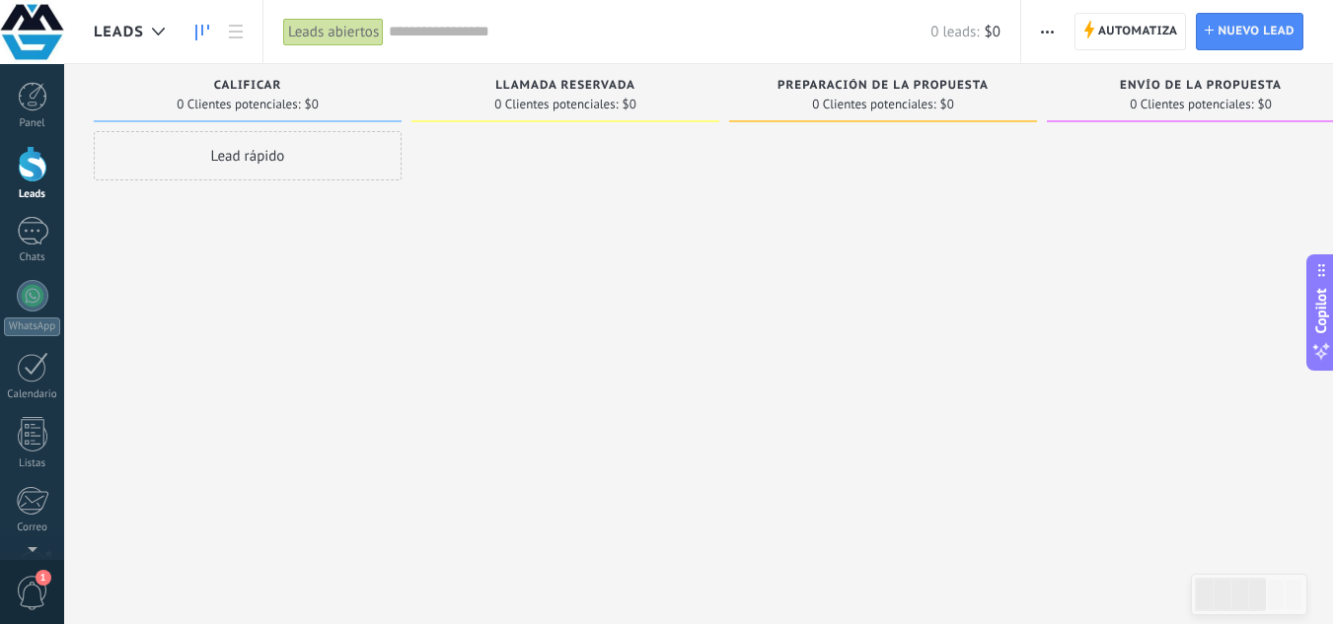
click at [26, 582] on span "1" at bounding box center [33, 593] width 34 height 35
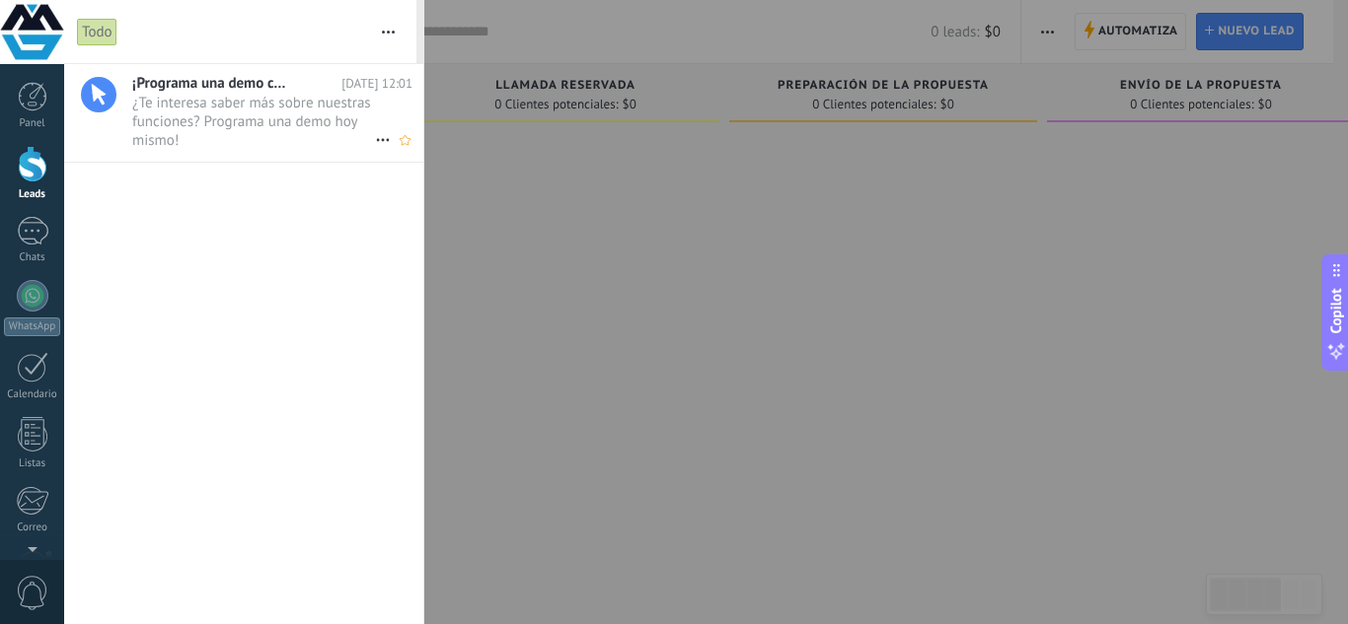
click at [229, 112] on span "¿Te interesa saber más sobre nuestras funciones? Programa una demo hoy mismo! •…" at bounding box center [253, 121] width 243 height 55
click at [41, 107] on div at bounding box center [33, 97] width 30 height 30
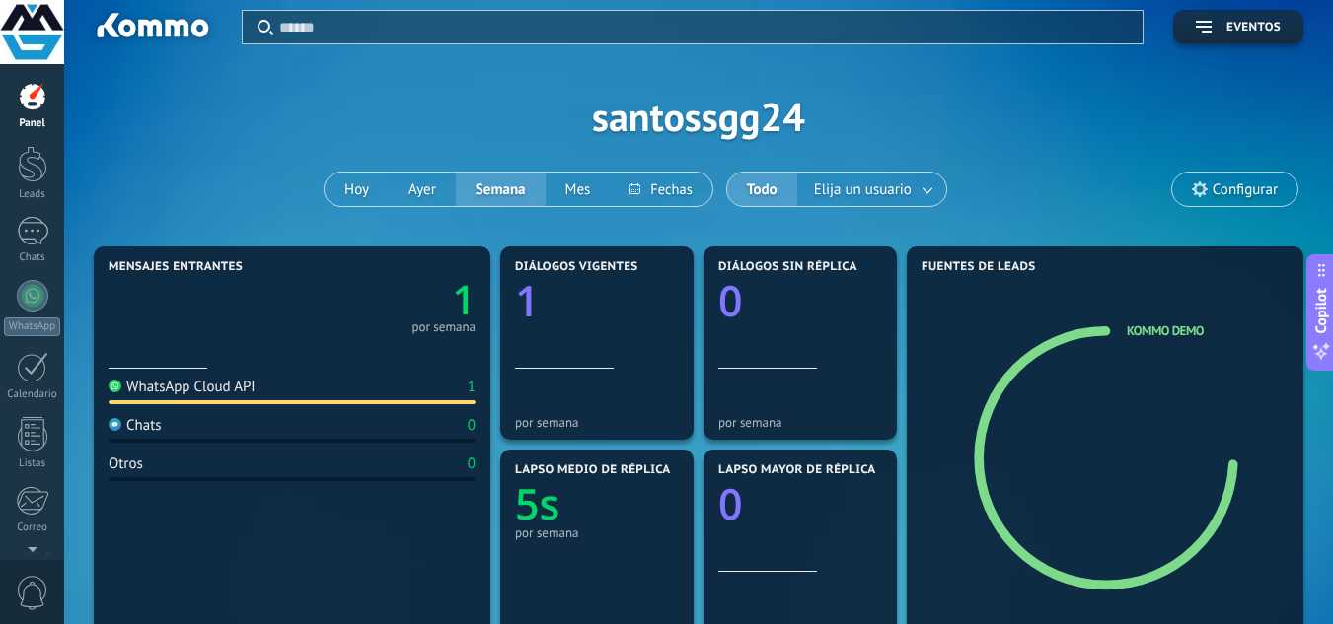
scroll to position [7, 0]
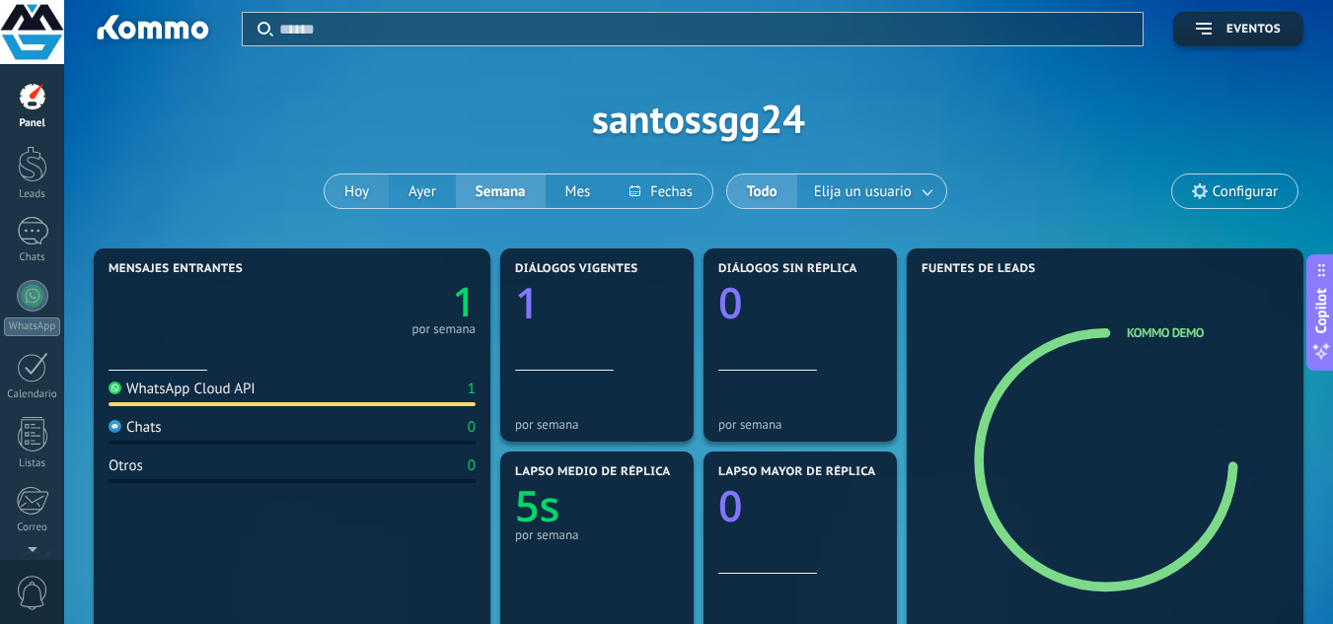
click at [343, 185] on button "Hoy" at bounding box center [357, 192] width 64 height 34
click at [440, 195] on button "Ayer" at bounding box center [422, 192] width 67 height 34
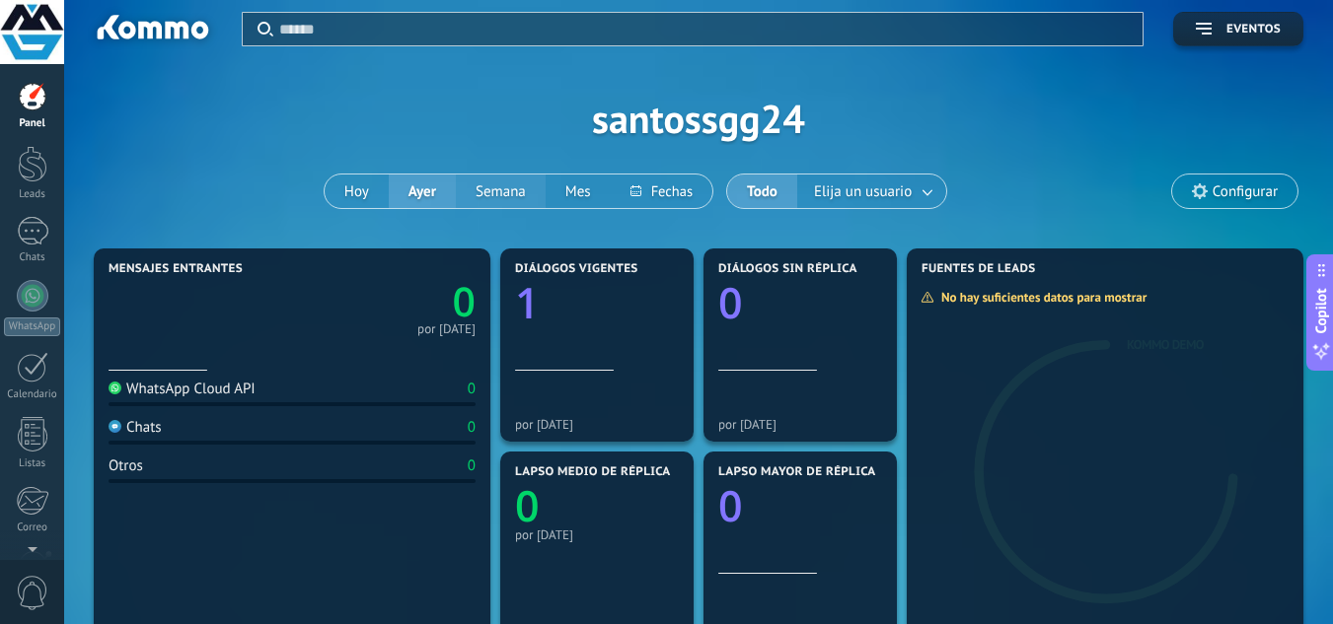
click at [513, 182] on button "Semana" at bounding box center [501, 192] width 90 height 34
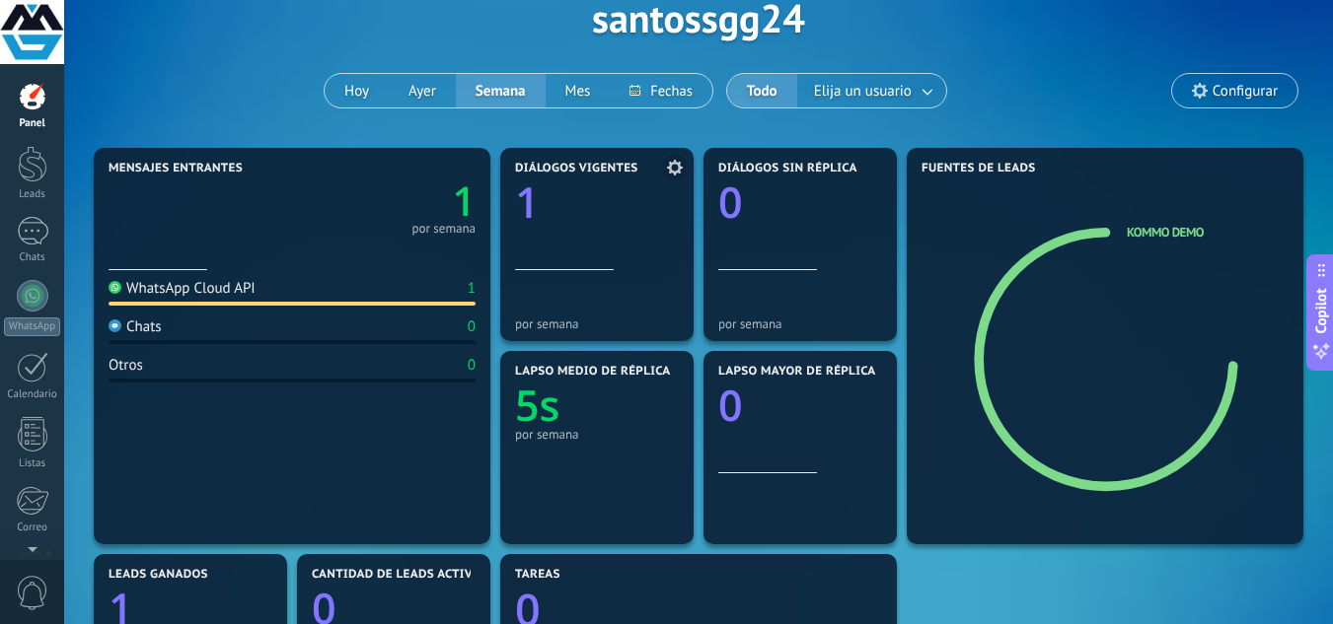
scroll to position [106, 0]
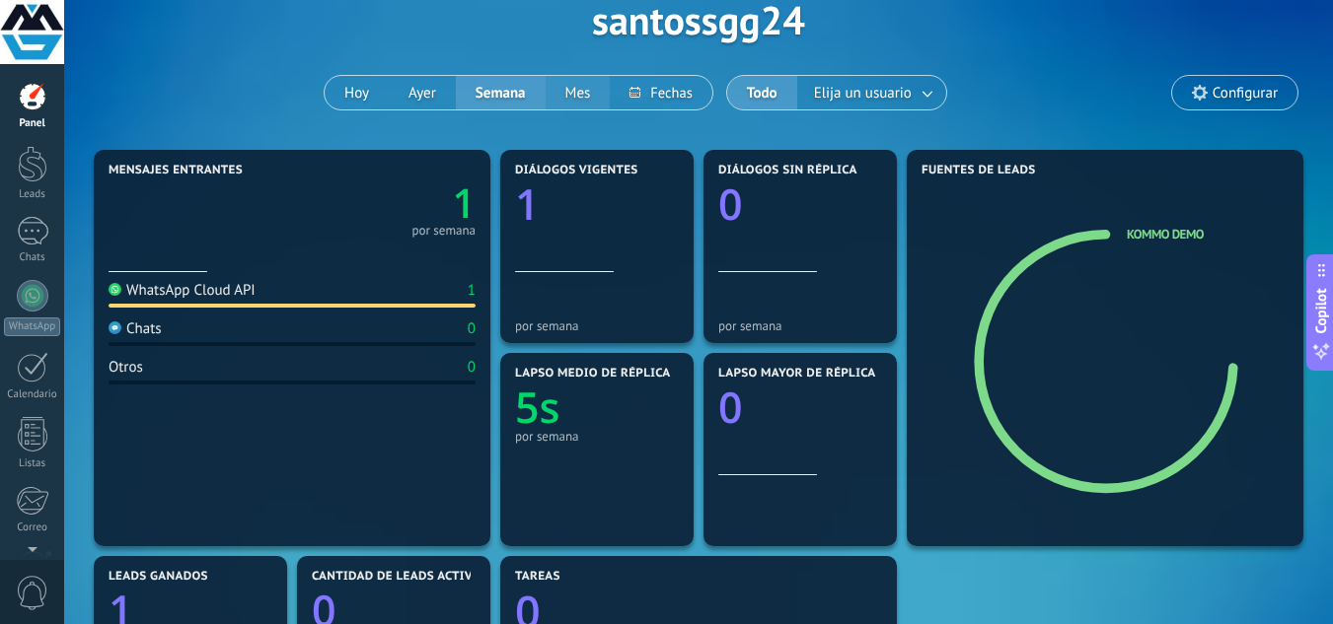
click at [579, 104] on button "Mes" at bounding box center [578, 93] width 65 height 34
click at [43, 164] on div at bounding box center [33, 164] width 30 height 36
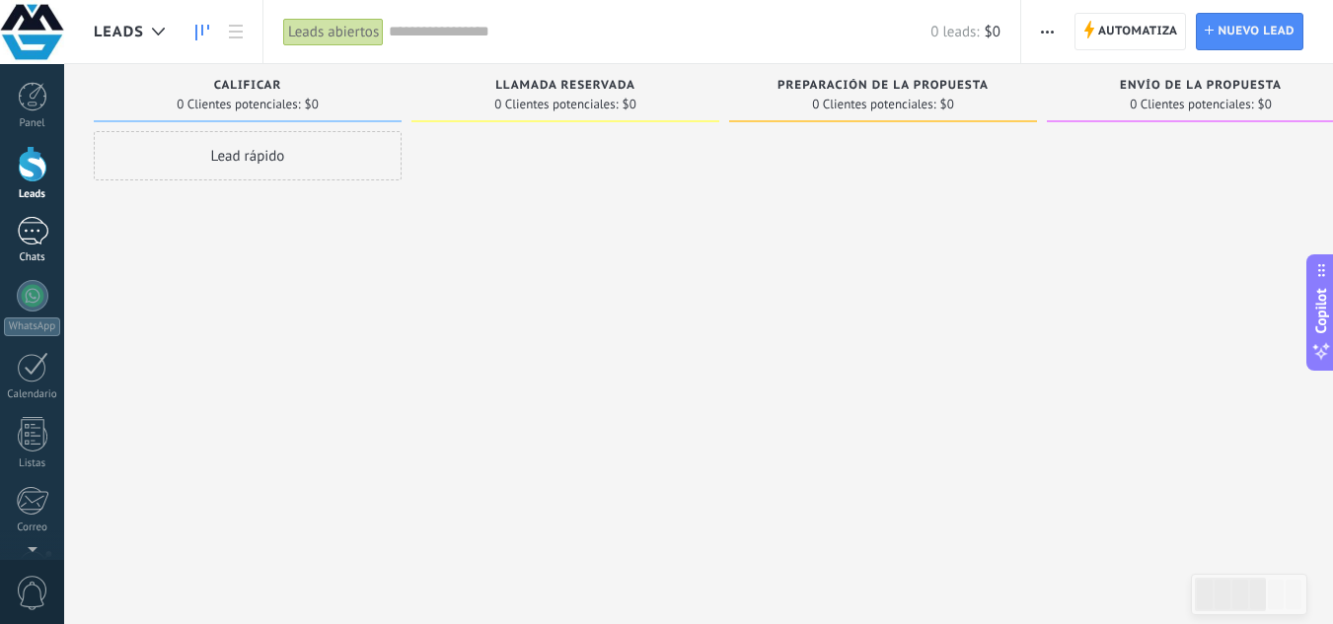
click at [52, 244] on link "1 Chats" at bounding box center [32, 240] width 64 height 47
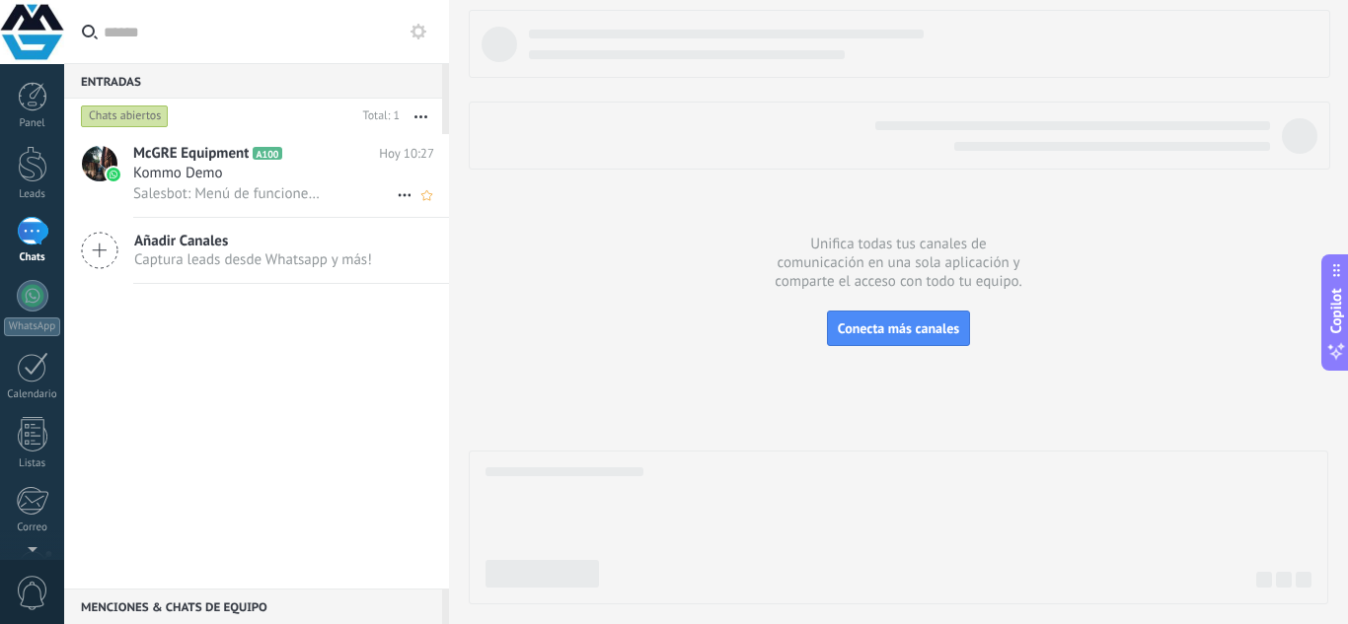
click at [259, 182] on div "Kommo Demo" at bounding box center [283, 174] width 301 height 20
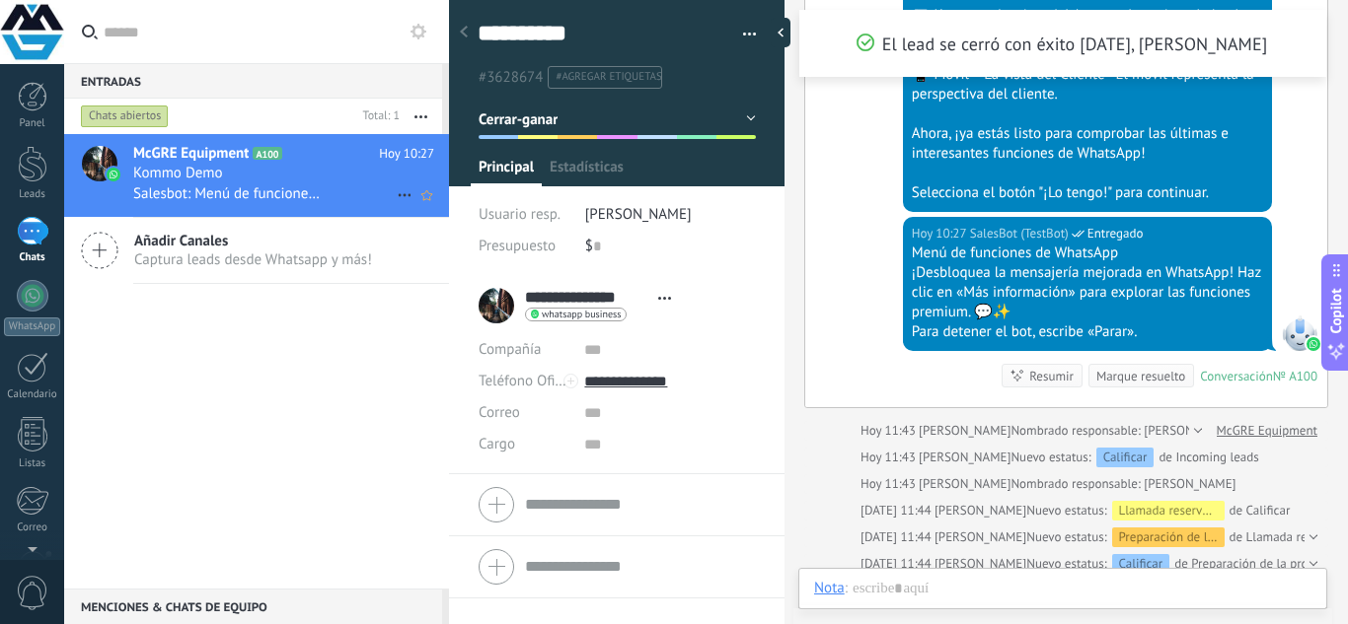
scroll to position [30, 0]
click at [610, 176] on span "Estadísticas" at bounding box center [586, 172] width 74 height 29
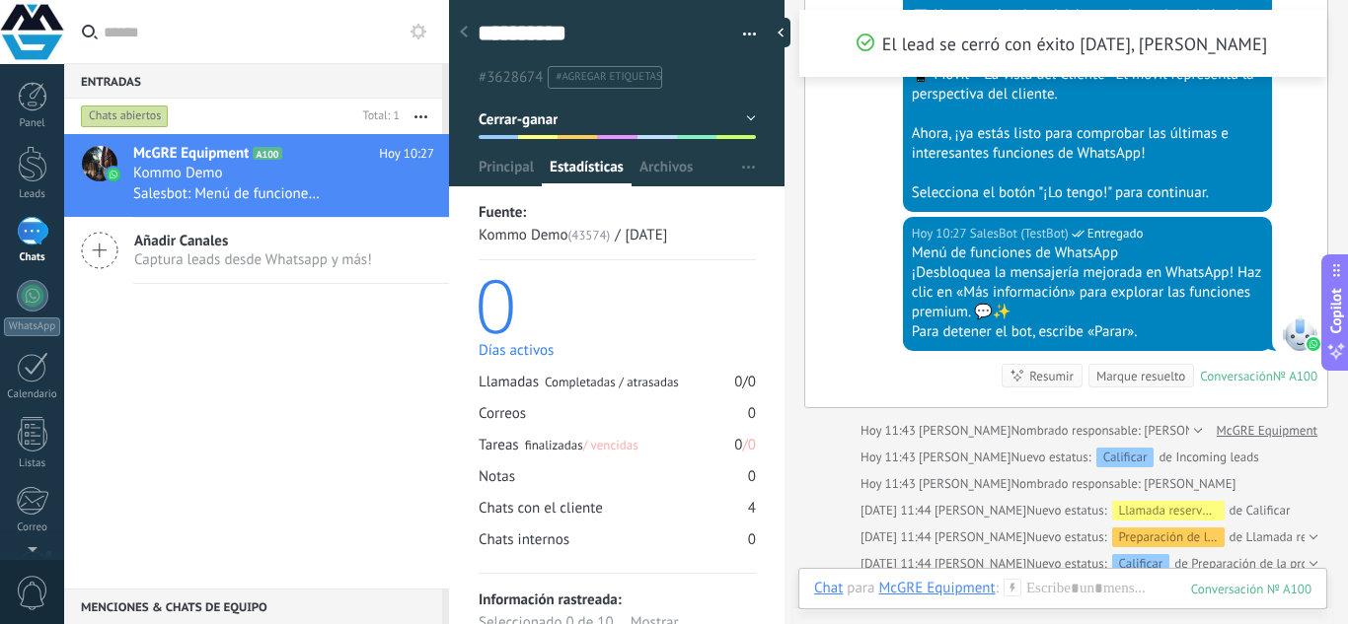
scroll to position [54, 0]
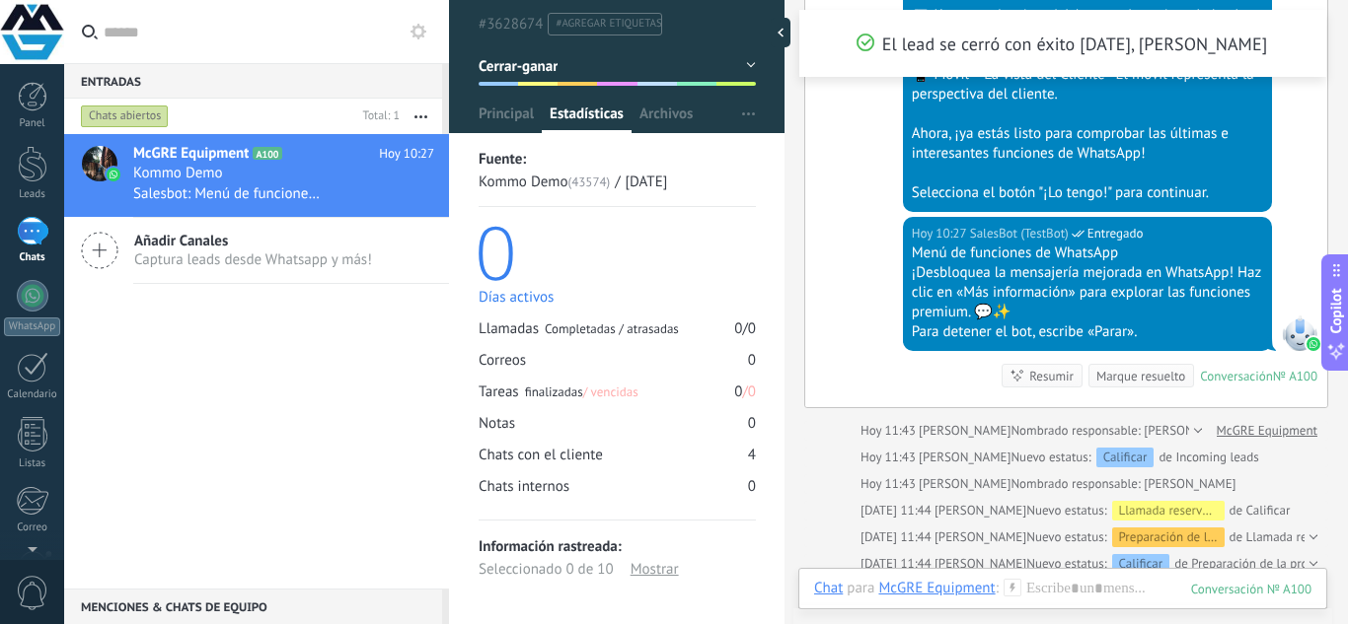
drag, startPoint x: 671, startPoint y: 123, endPoint x: 664, endPoint y: 133, distance: 12.0
click at [670, 123] on span "Archivos" at bounding box center [665, 119] width 53 height 29
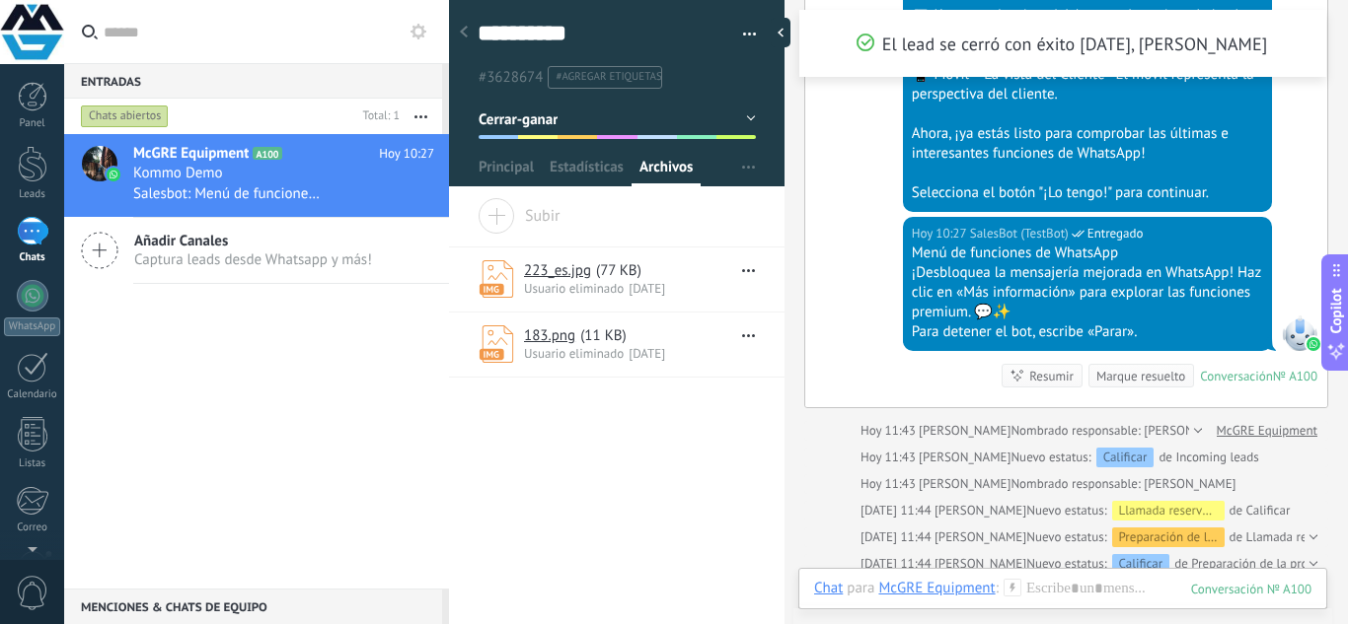
click at [603, 68] on li "#agregar etiquetas" at bounding box center [604, 77] width 114 height 23
click at [494, 174] on span "Principal" at bounding box center [505, 172] width 55 height 29
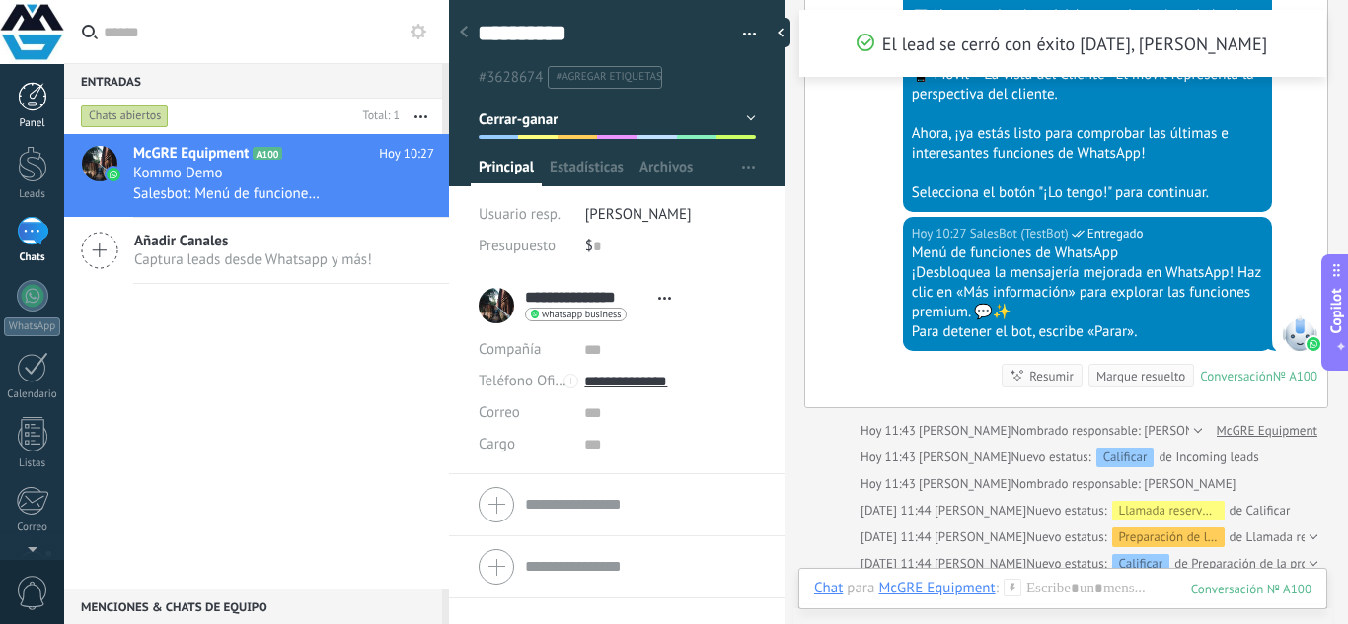
click at [7, 102] on link "Panel" at bounding box center [32, 106] width 64 height 48
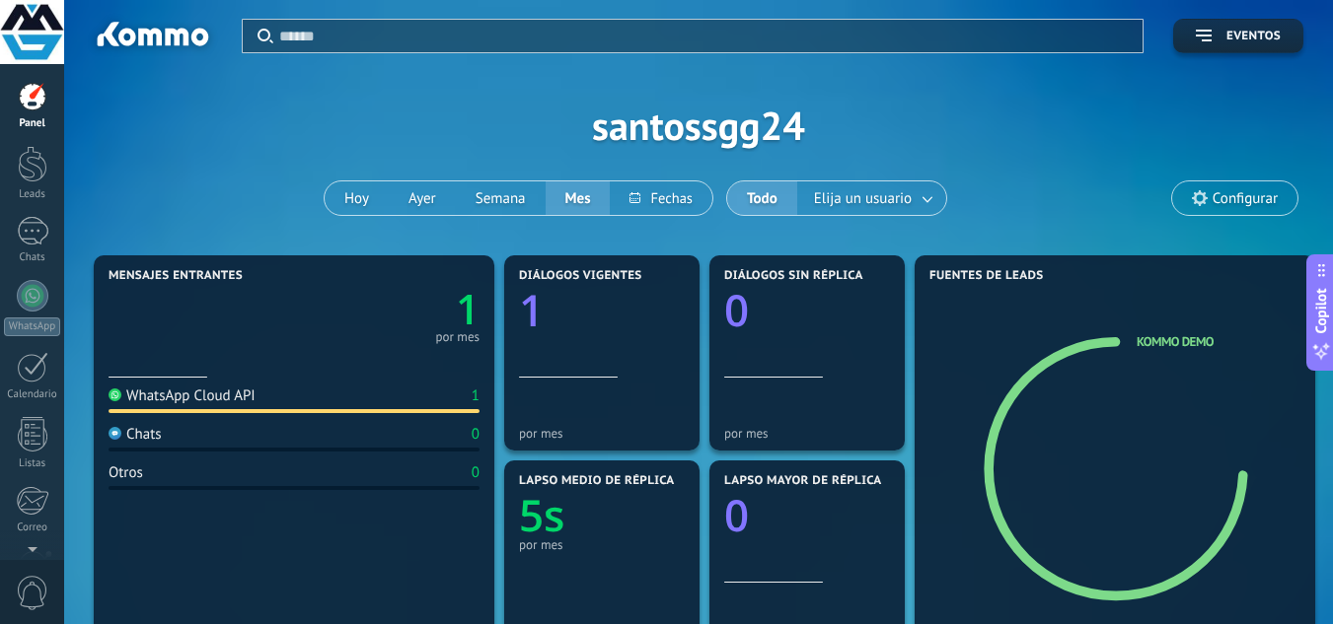
click at [1232, 201] on span "Configurar" at bounding box center [1244, 198] width 65 height 17
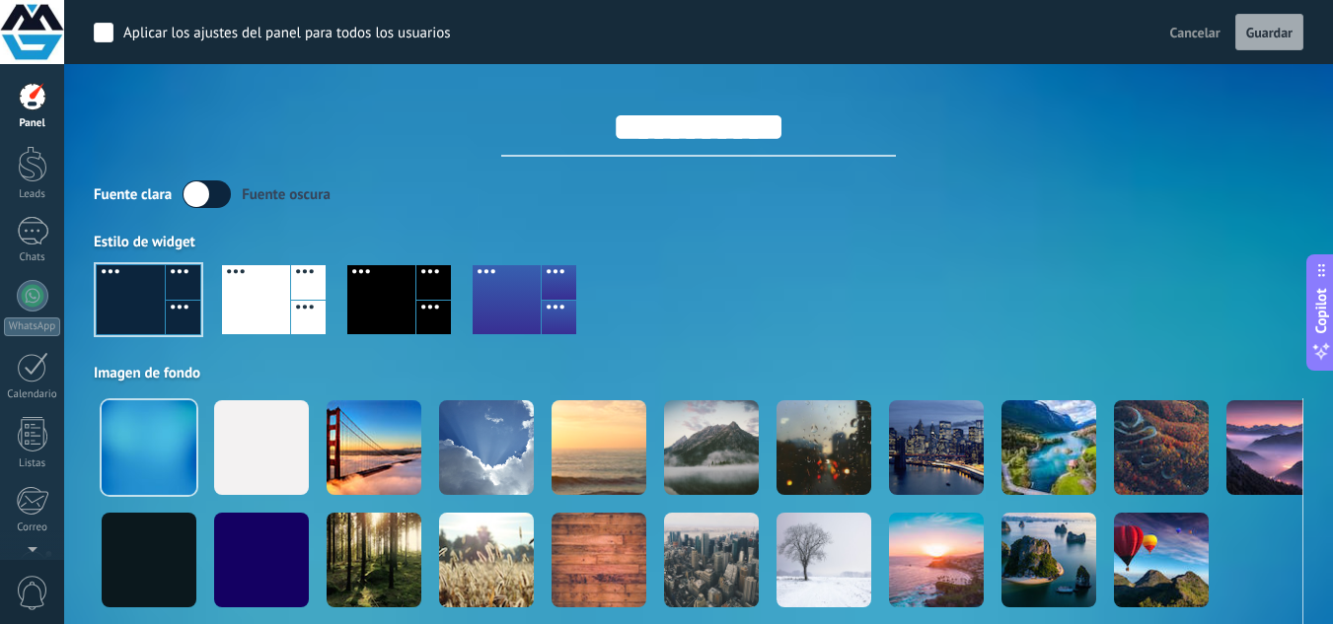
click at [266, 294] on div at bounding box center [256, 299] width 68 height 69
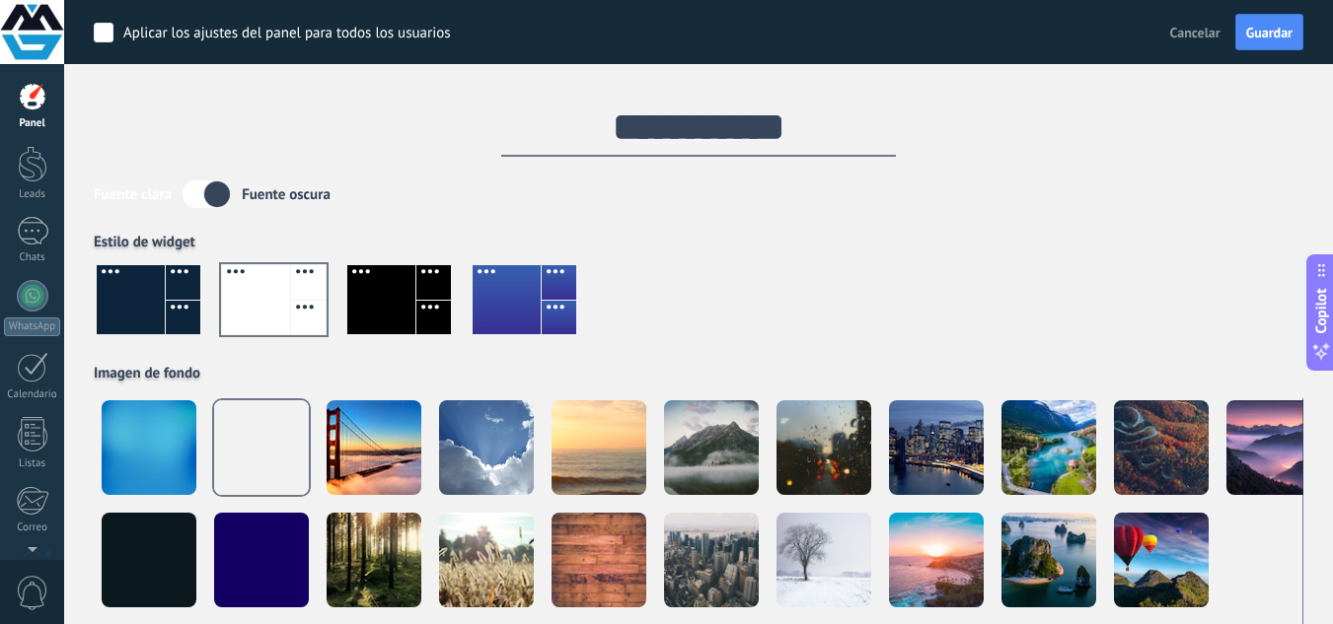
click at [946, 275] on div at bounding box center [698, 308] width 1209 height 112
click at [412, 299] on div at bounding box center [381, 299] width 68 height 69
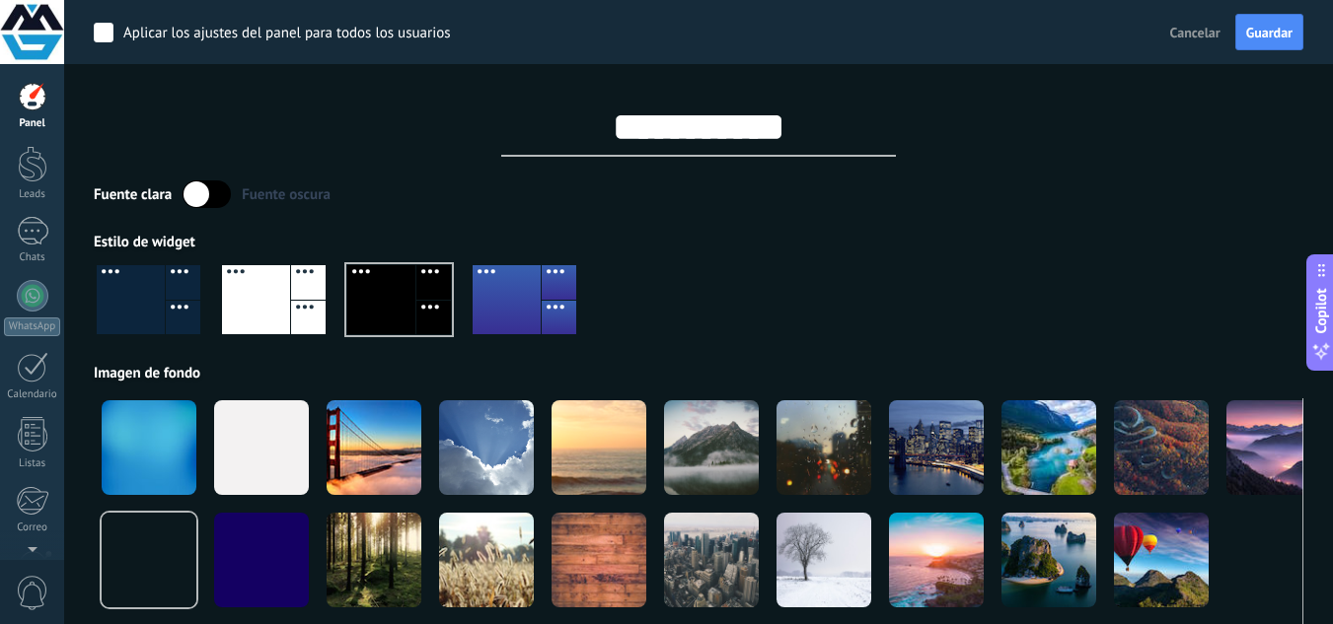
click at [508, 292] on div at bounding box center [507, 299] width 68 height 69
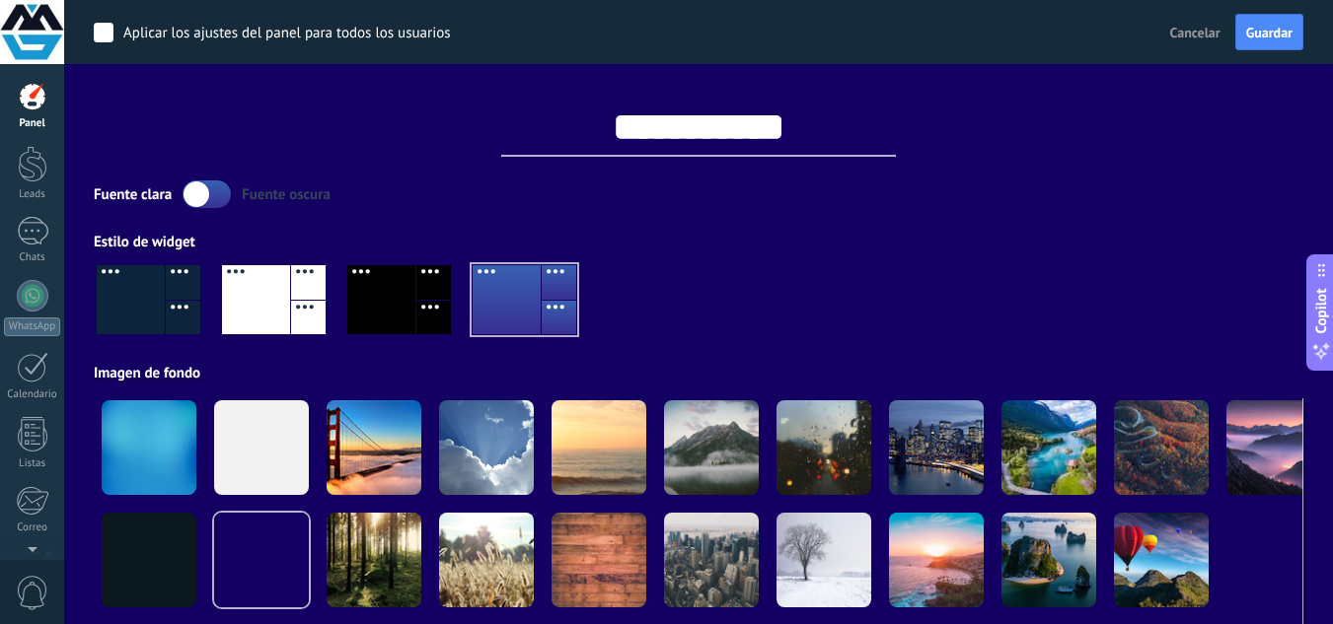
click at [310, 301] on div at bounding box center [308, 318] width 35 height 35
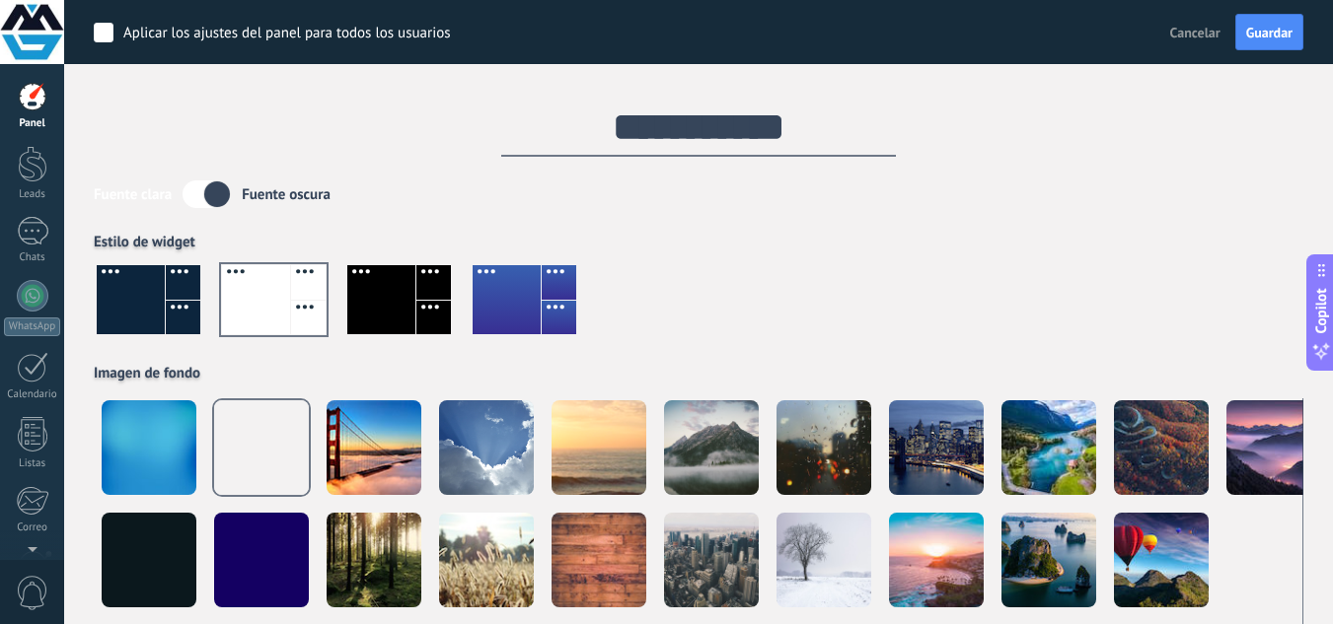
drag, startPoint x: 143, startPoint y: 197, endPoint x: 171, endPoint y: 197, distance: 27.6
click at [142, 197] on div "Fuente clara" at bounding box center [133, 194] width 78 height 19
click at [213, 189] on label at bounding box center [206, 195] width 48 height 28
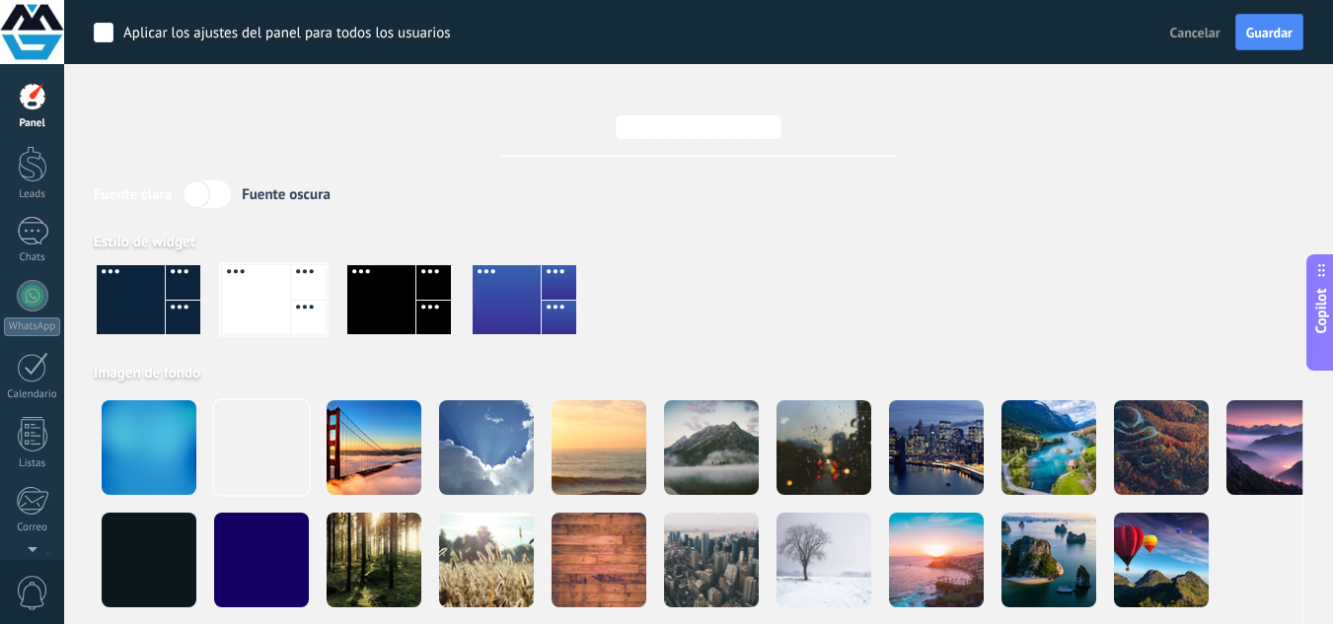
click at [213, 189] on label at bounding box center [206, 195] width 48 height 28
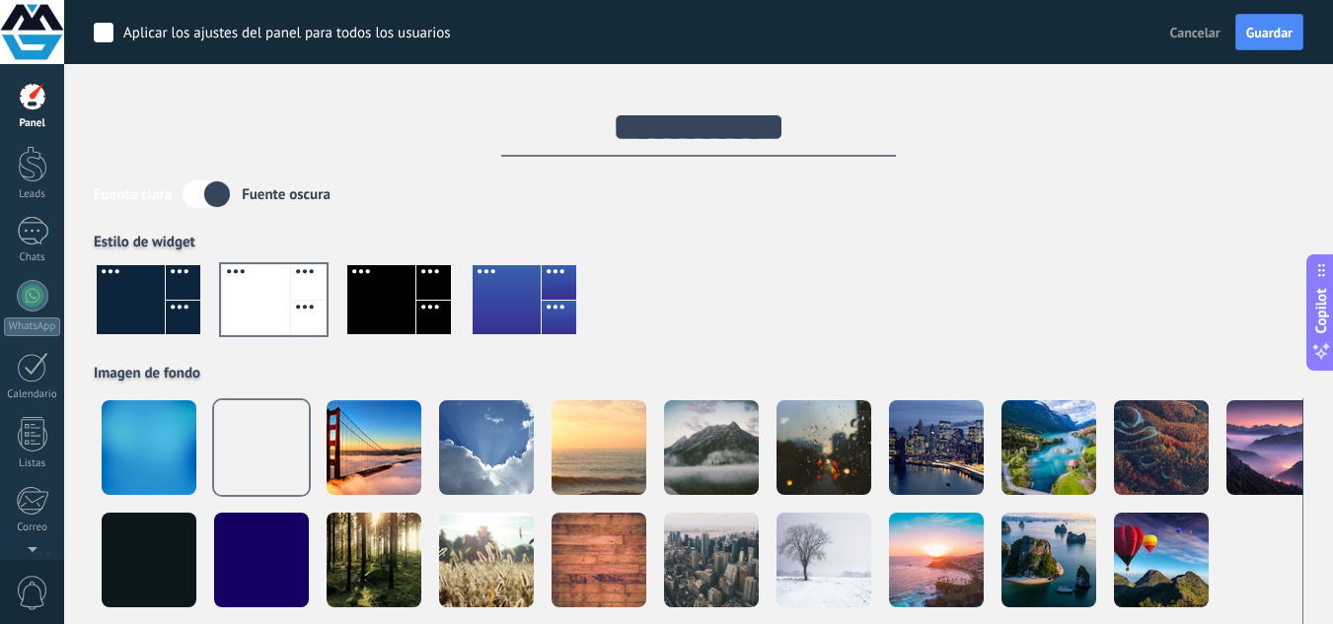
click at [213, 189] on label at bounding box center [206, 195] width 48 height 28
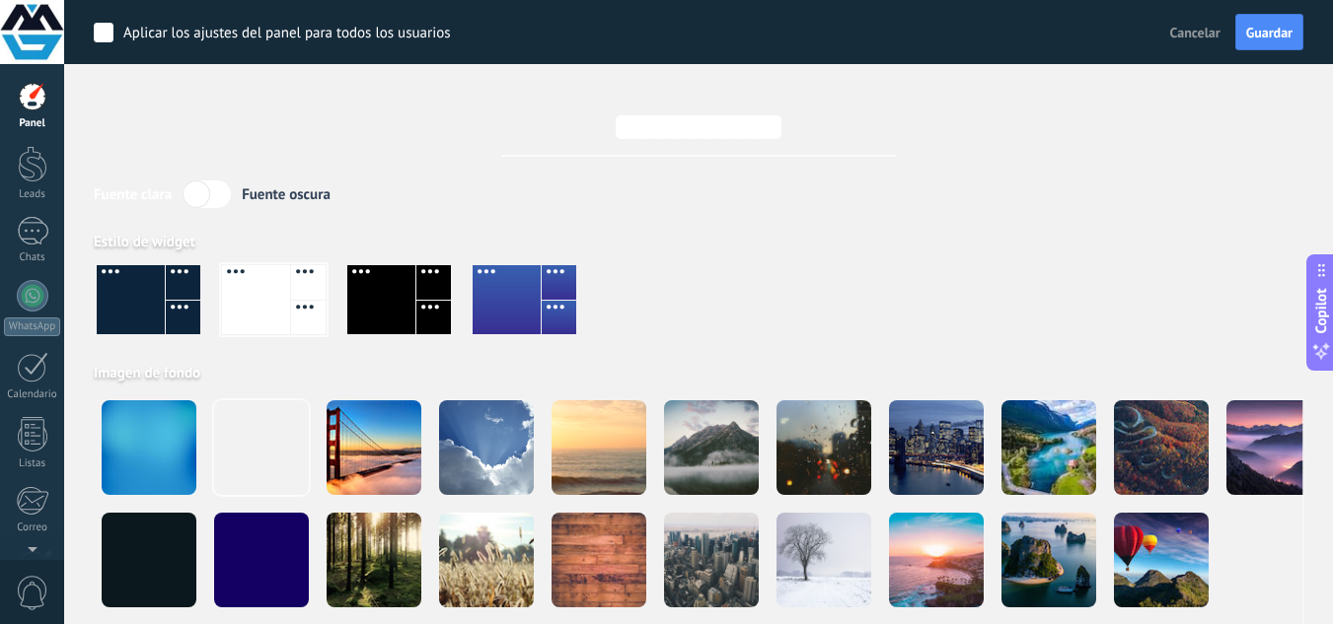
click at [213, 189] on label at bounding box center [206, 195] width 48 height 28
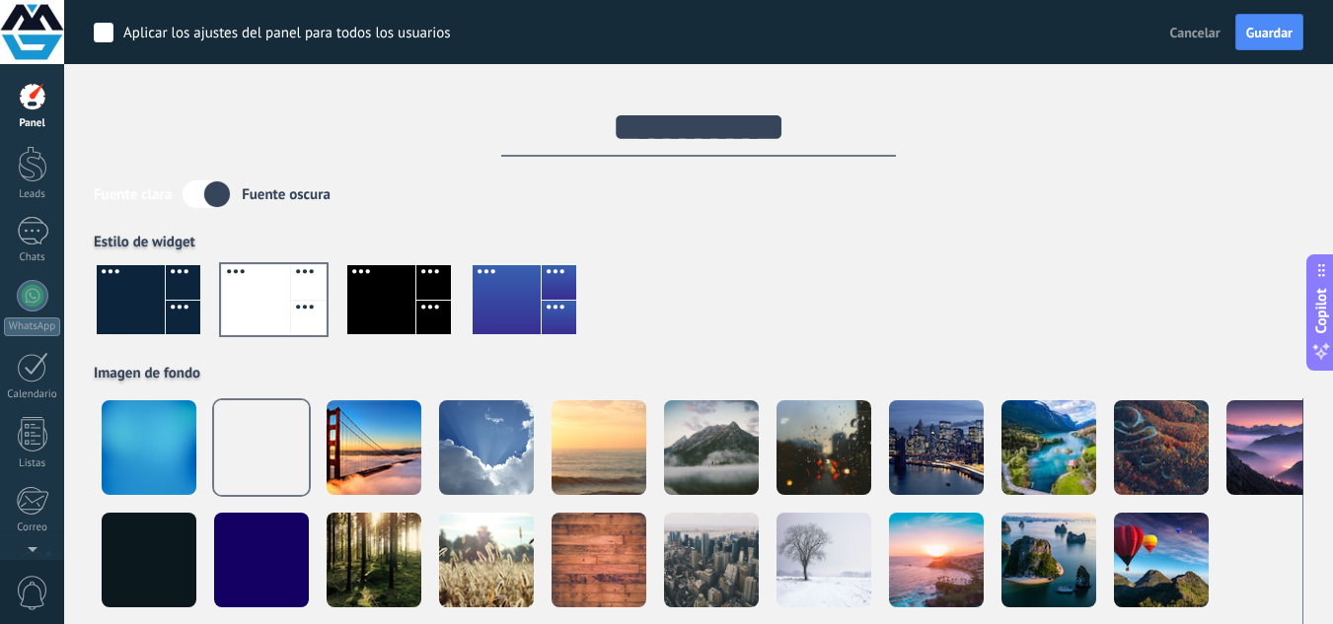
click at [213, 189] on label at bounding box center [206, 195] width 48 height 28
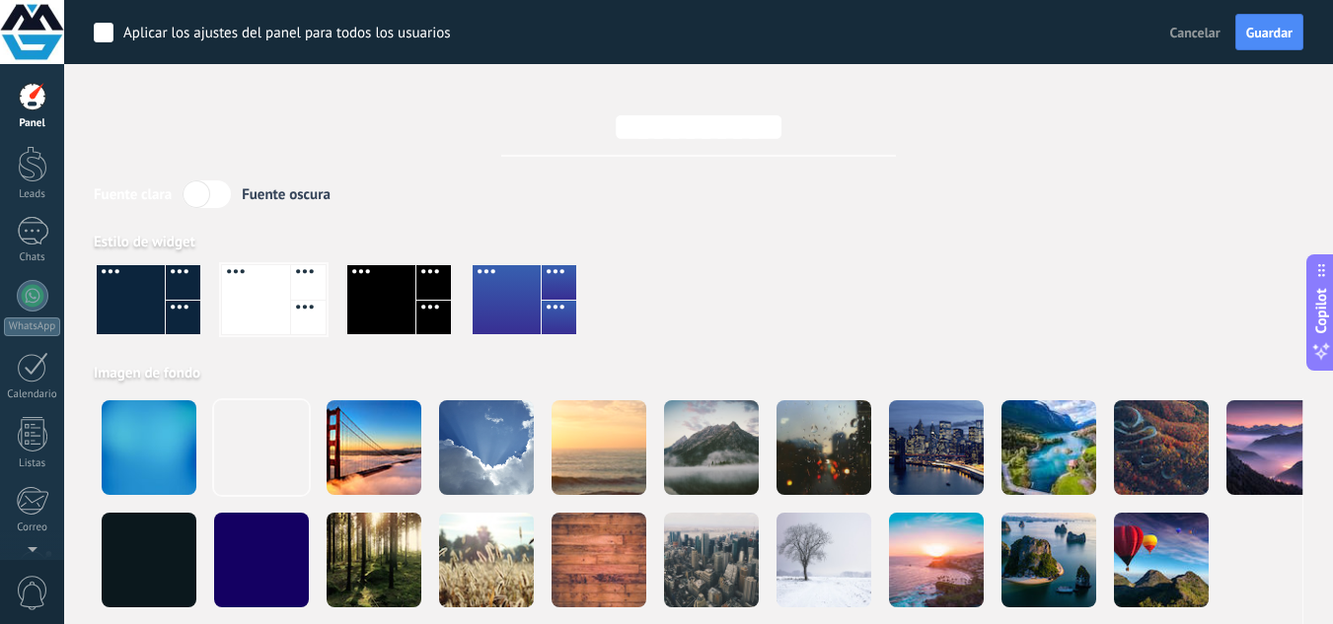
click at [213, 189] on label at bounding box center [206, 195] width 48 height 28
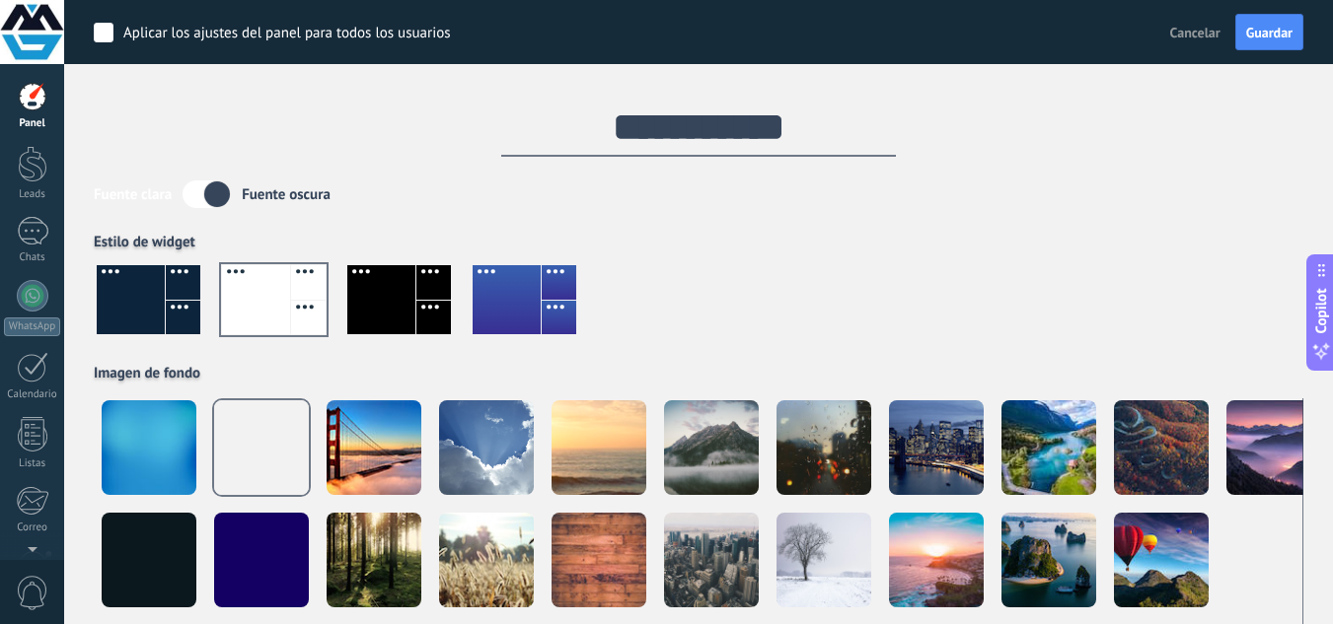
click at [404, 282] on div at bounding box center [381, 299] width 68 height 69
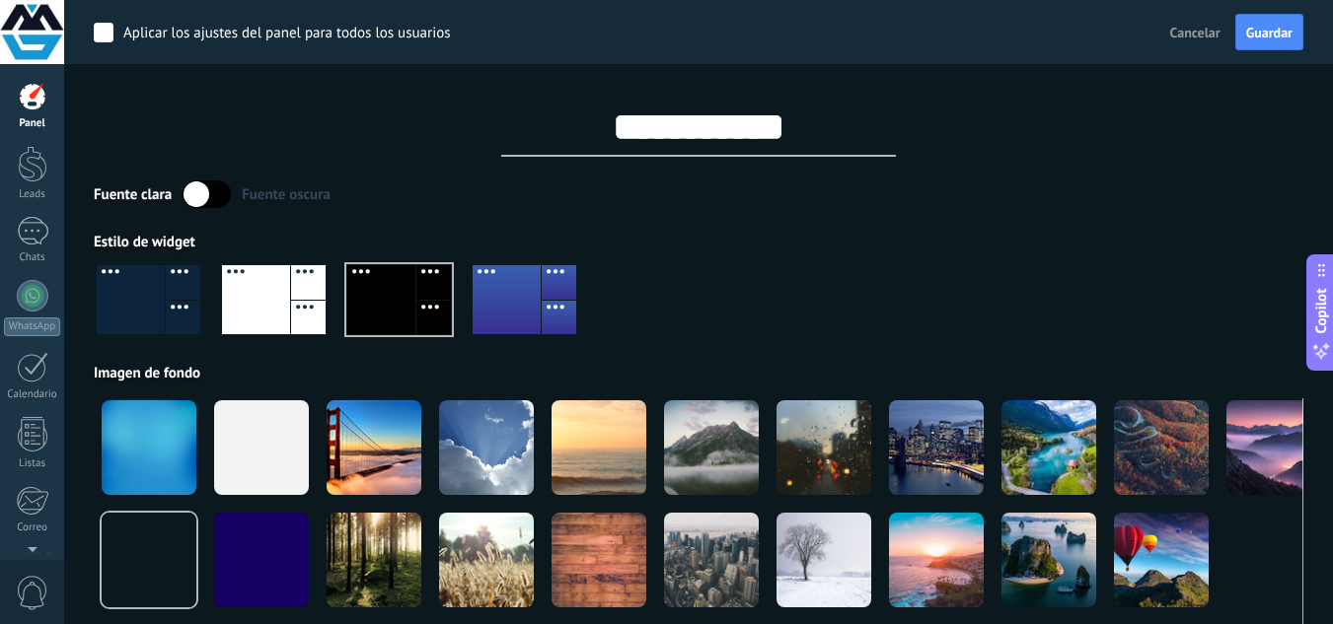
click at [195, 199] on label at bounding box center [206, 195] width 48 height 28
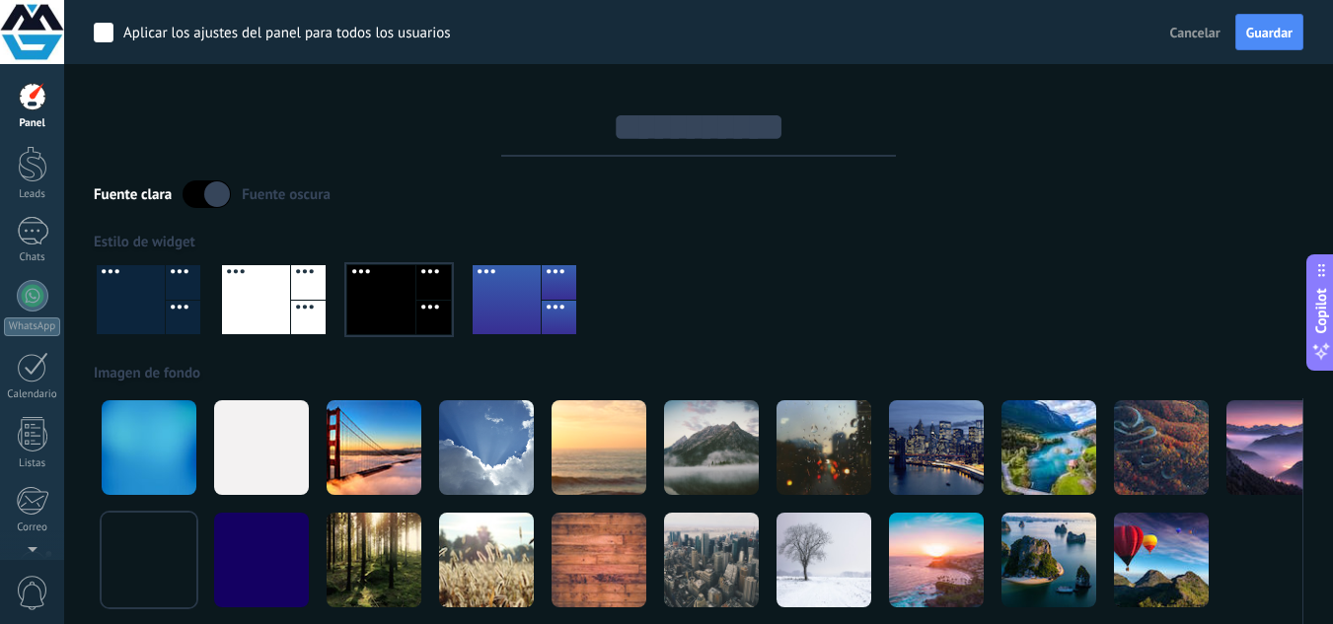
click at [194, 198] on label at bounding box center [206, 195] width 48 height 28
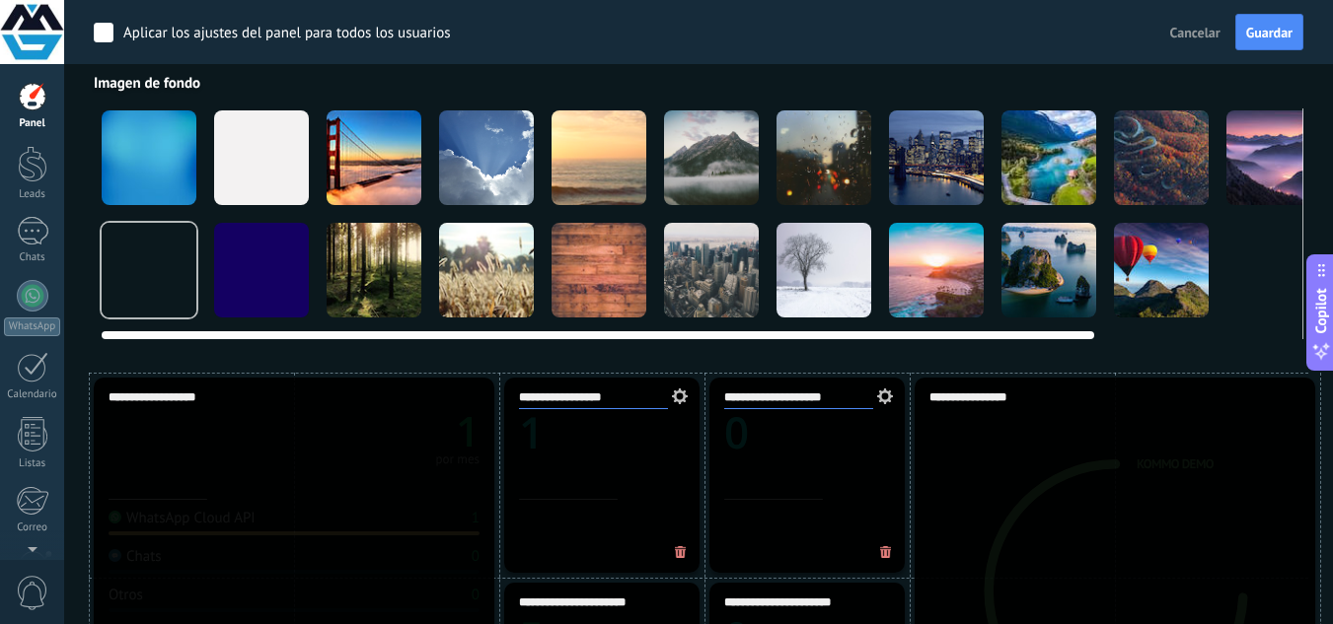
scroll to position [296, 0]
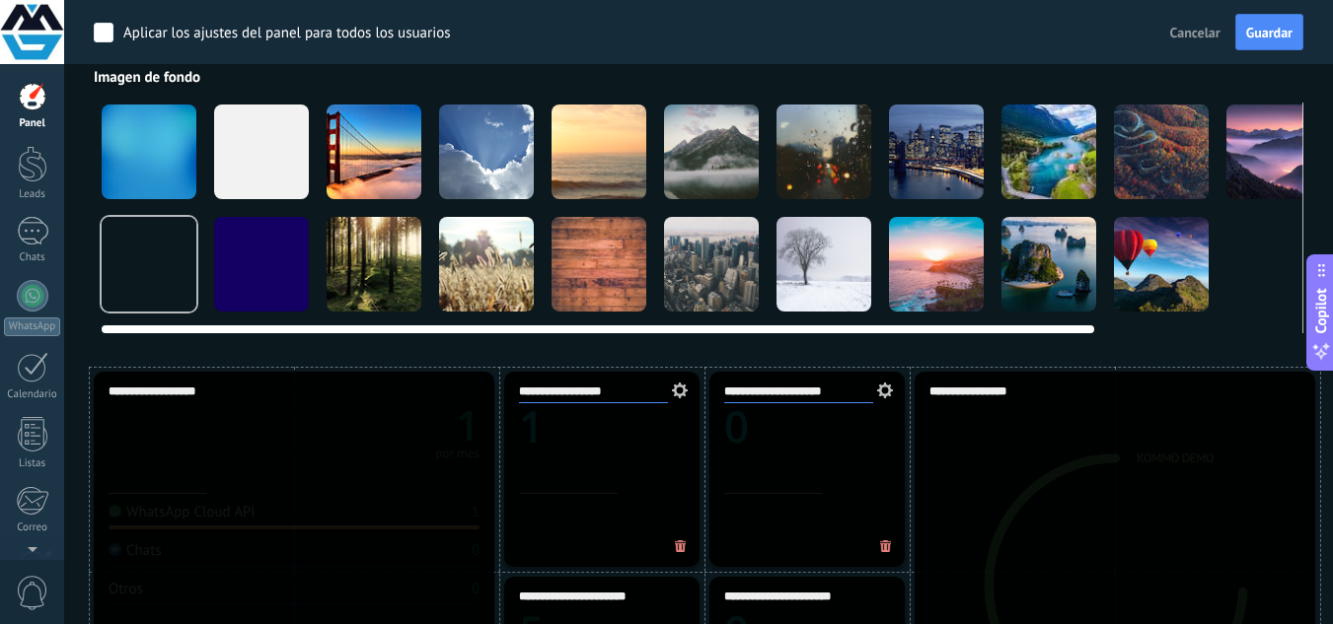
click at [369, 276] on div at bounding box center [374, 264] width 95 height 95
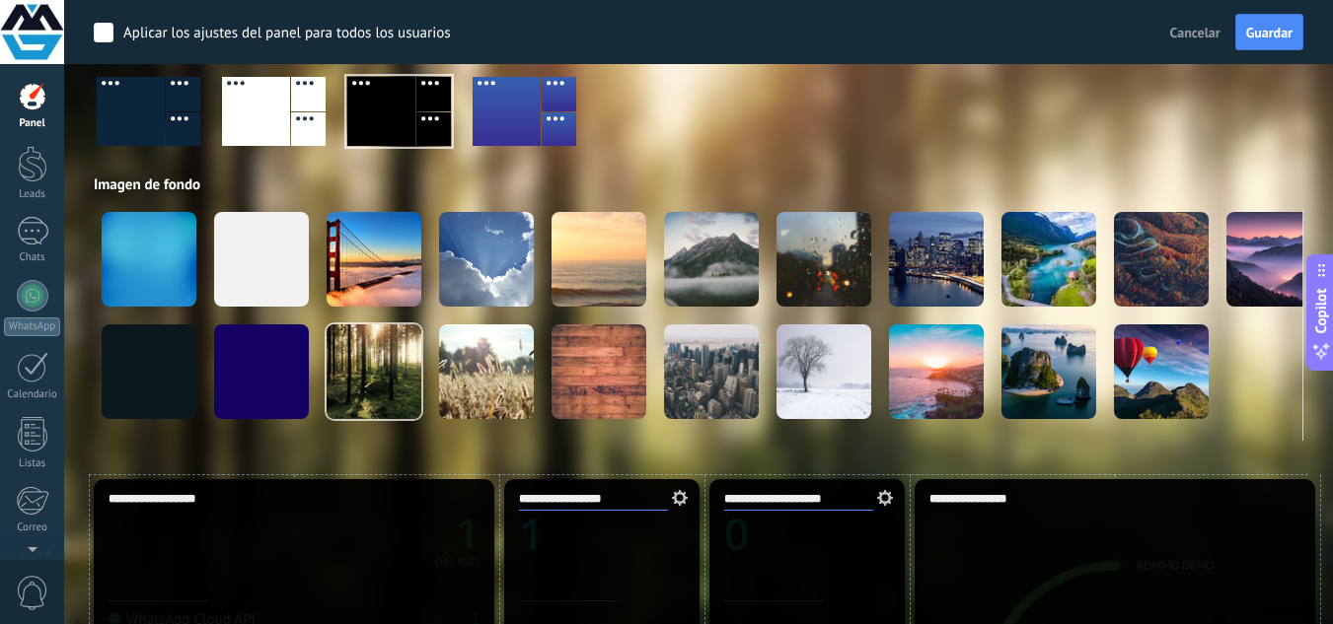
scroll to position [0, 0]
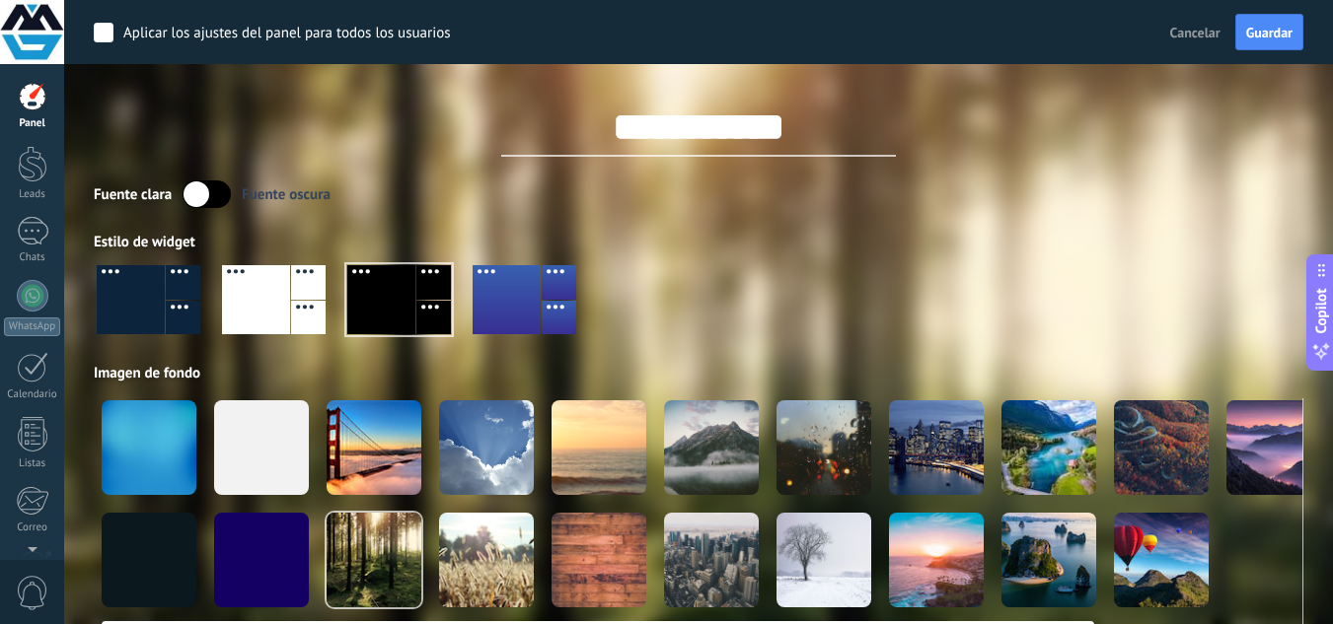
click at [297, 450] on div at bounding box center [261, 448] width 95 height 95
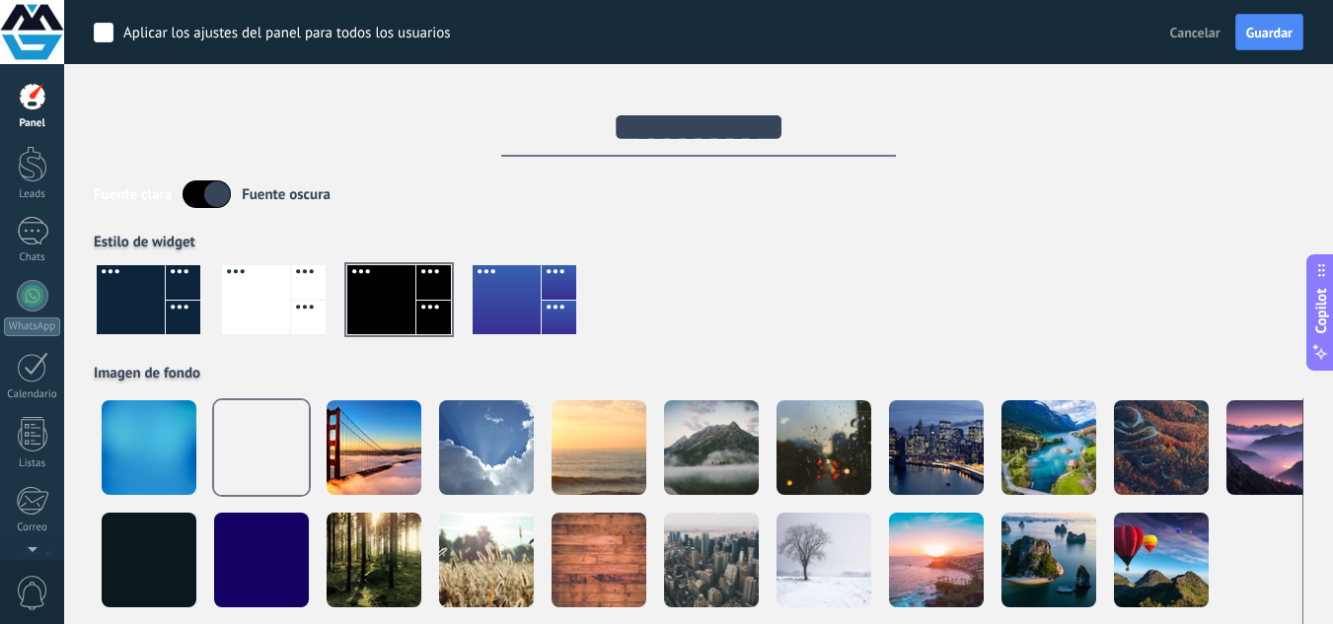
click at [1324, 283] on div "Copilot" at bounding box center [1321, 312] width 21 height 100
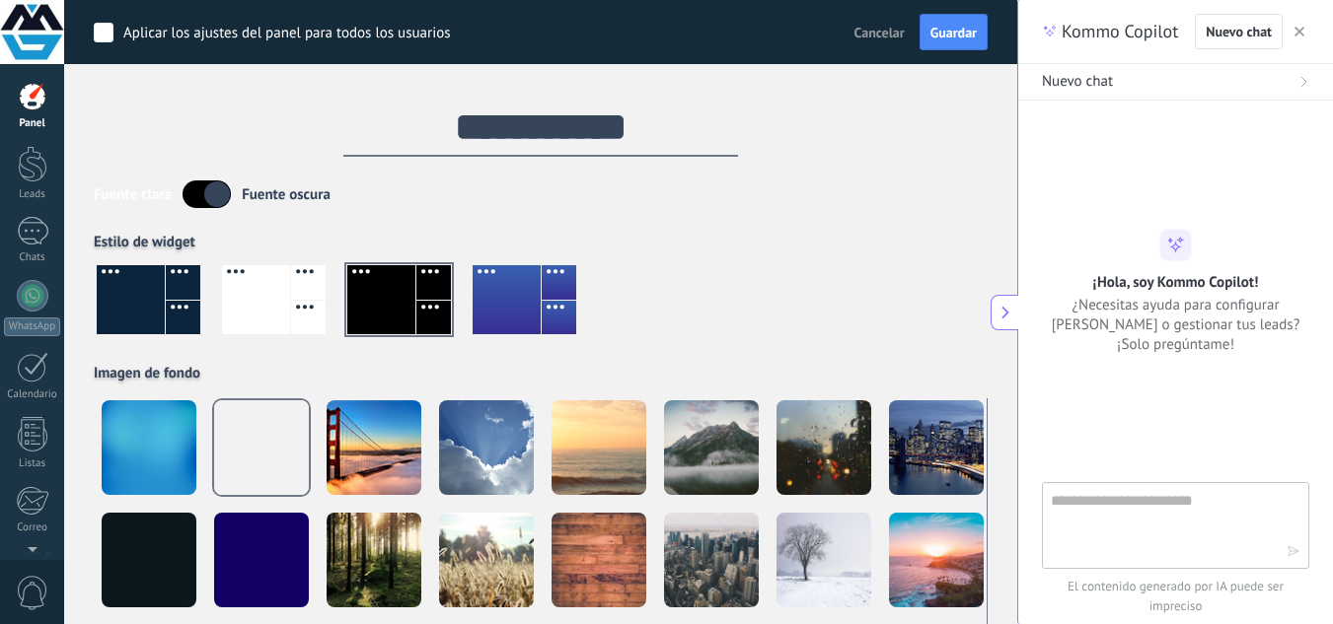
type textarea "**********"
click at [31, 94] on div at bounding box center [33, 97] width 30 height 30
